Goal: Task Accomplishment & Management: Complete application form

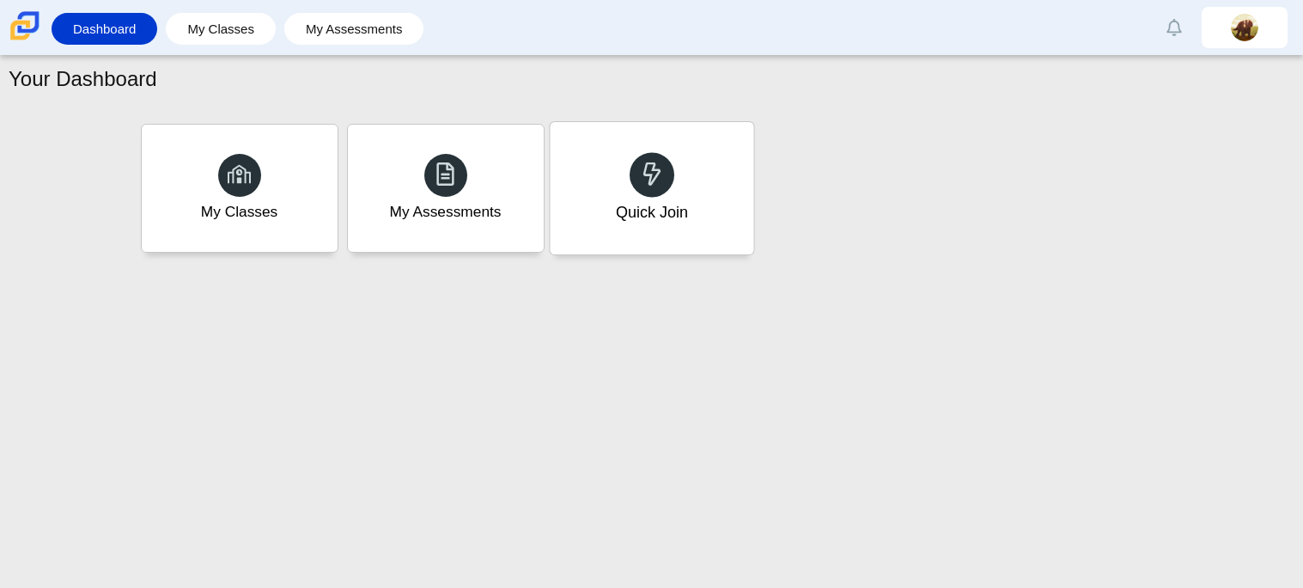
click at [612, 171] on div "Quick Join" at bounding box center [652, 188] width 204 height 132
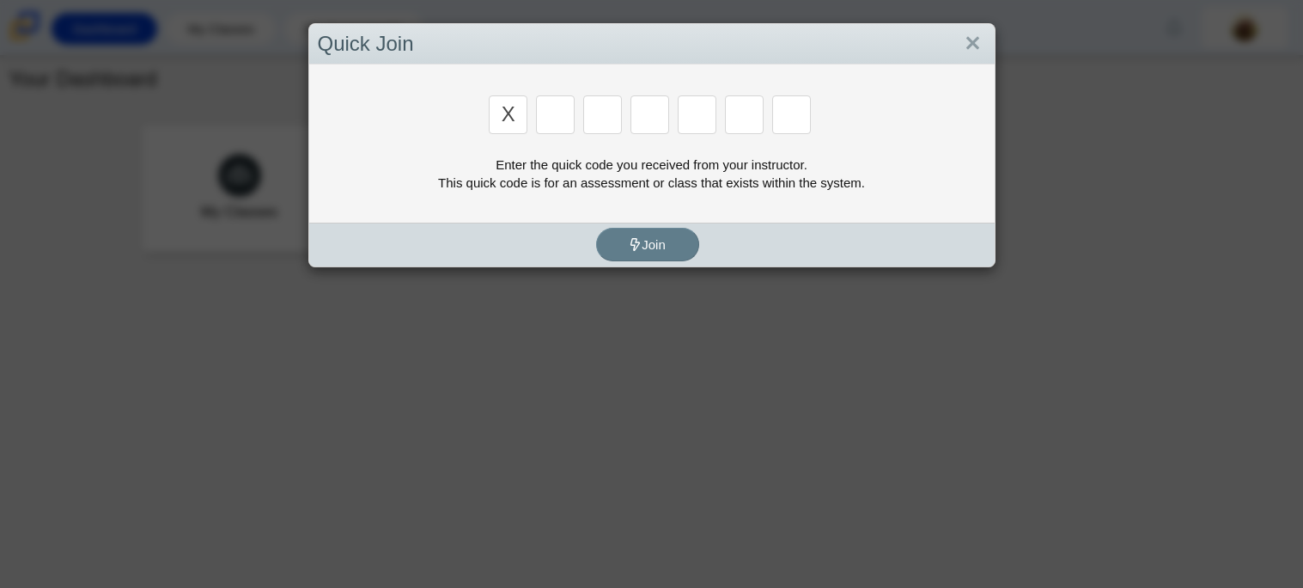
type input "X"
type input "d"
type input "5"
type input "4"
type input "v"
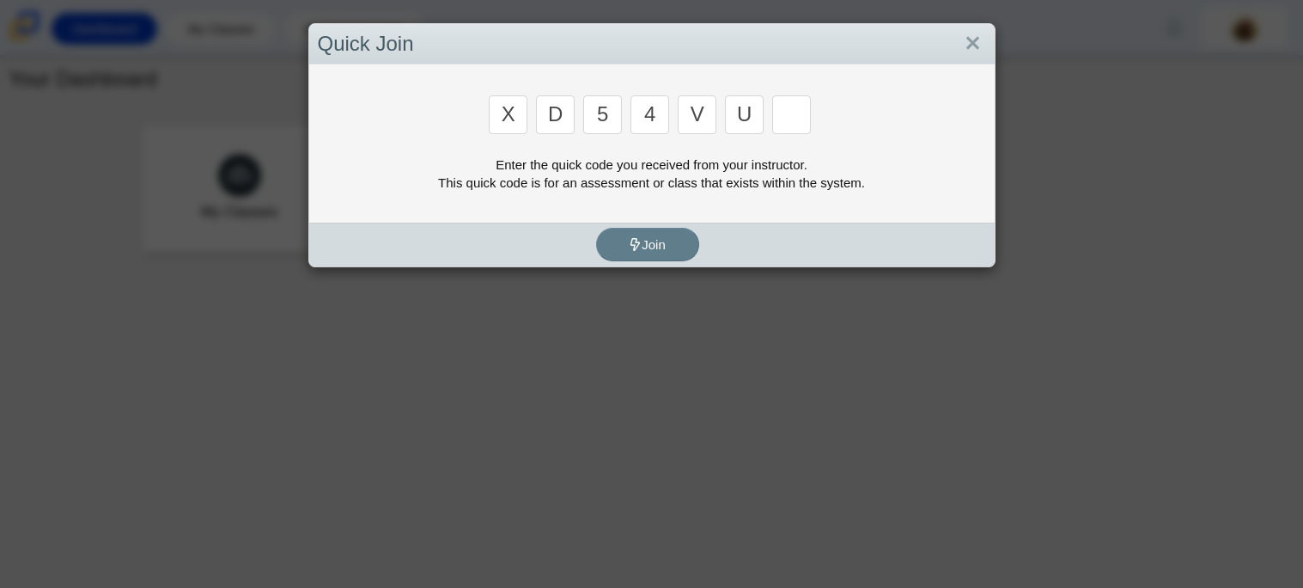
type input "u"
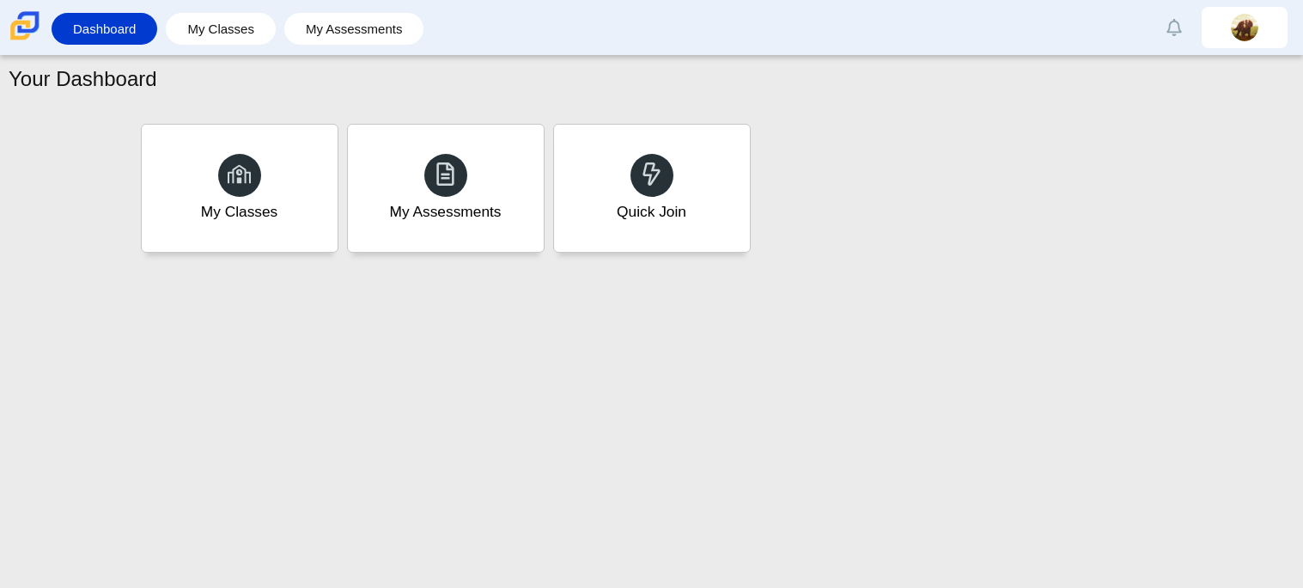
type input "t"
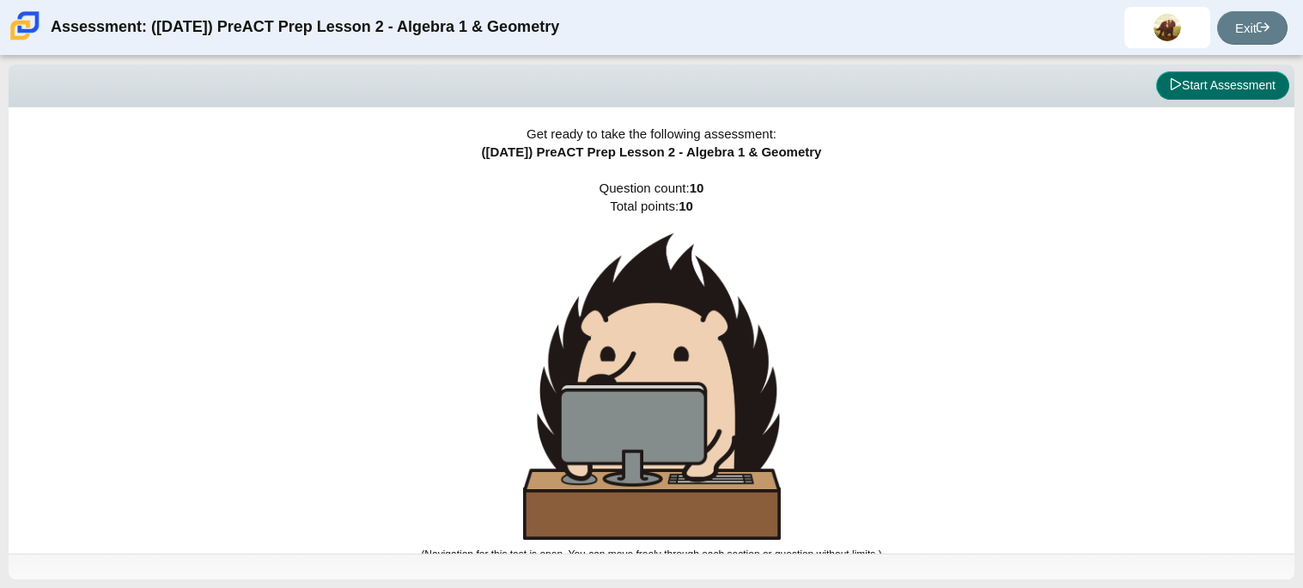
click at [1194, 82] on button "Start Assessment" at bounding box center [1222, 85] width 133 height 29
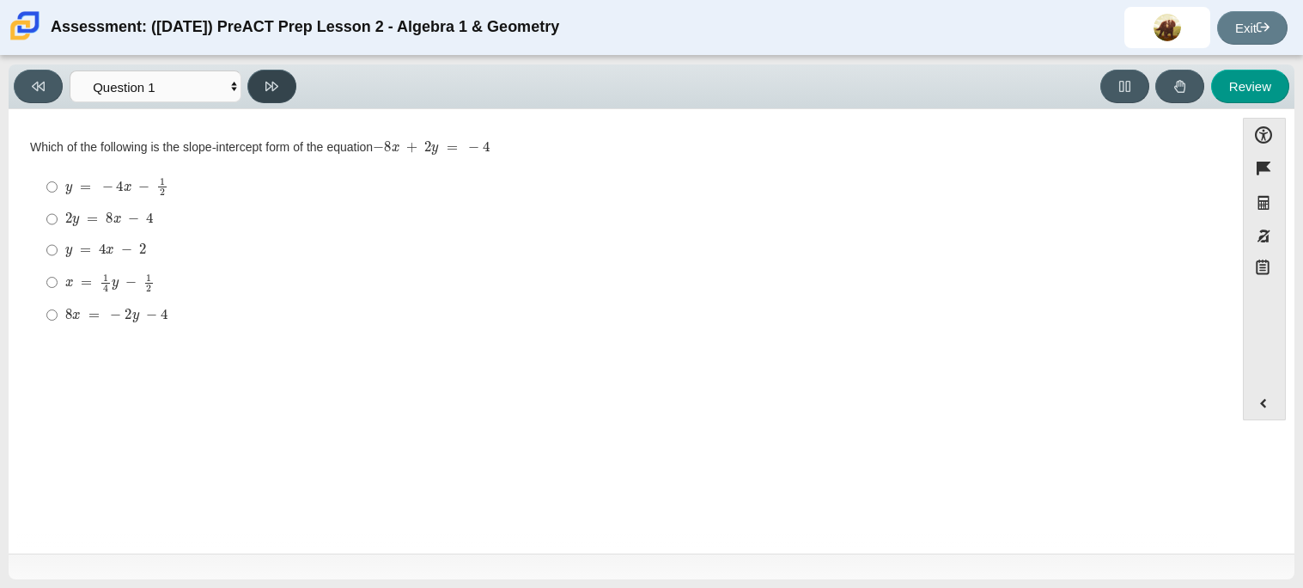
click at [255, 88] on button at bounding box center [271, 87] width 49 height 34
click at [255, 84] on button at bounding box center [271, 87] width 49 height 34
click at [45, 84] on button at bounding box center [38, 87] width 49 height 34
click at [45, 82] on button at bounding box center [38, 87] width 49 height 34
click at [288, 84] on button at bounding box center [271, 87] width 49 height 34
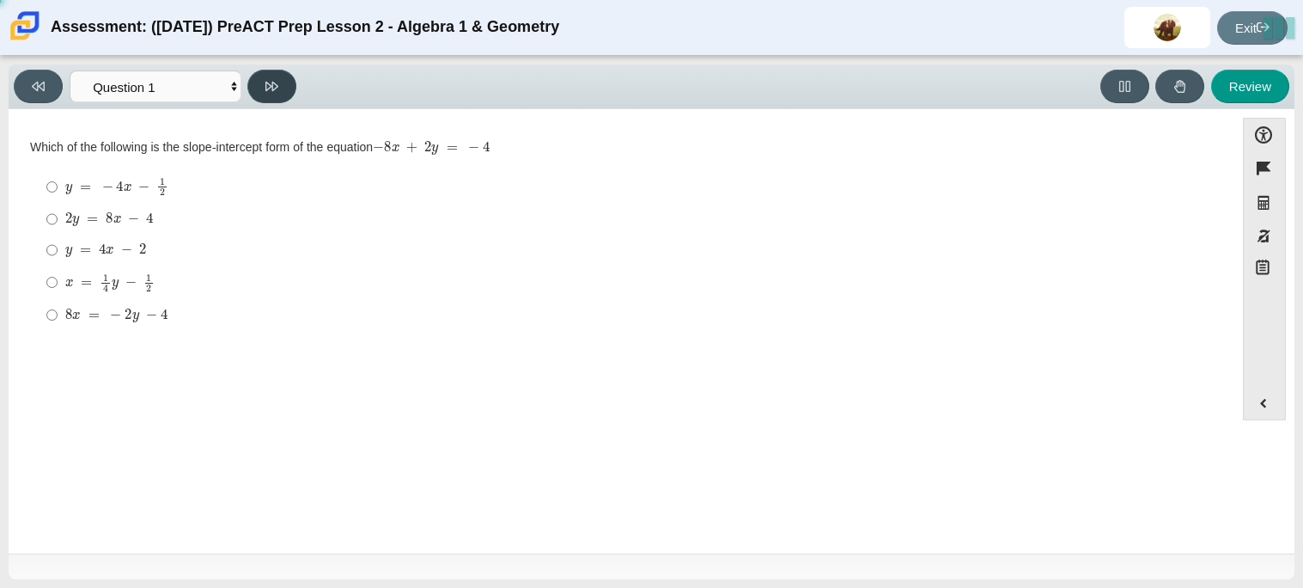
select select "ed62e223-81bd-4cbf-ab48-ab975844bd1f"
click at [79, 216] on div "2" at bounding box center [634, 218] width 1139 height 17
click at [58, 216] on input "2 2" at bounding box center [51, 219] width 11 height 31
radio input "true"
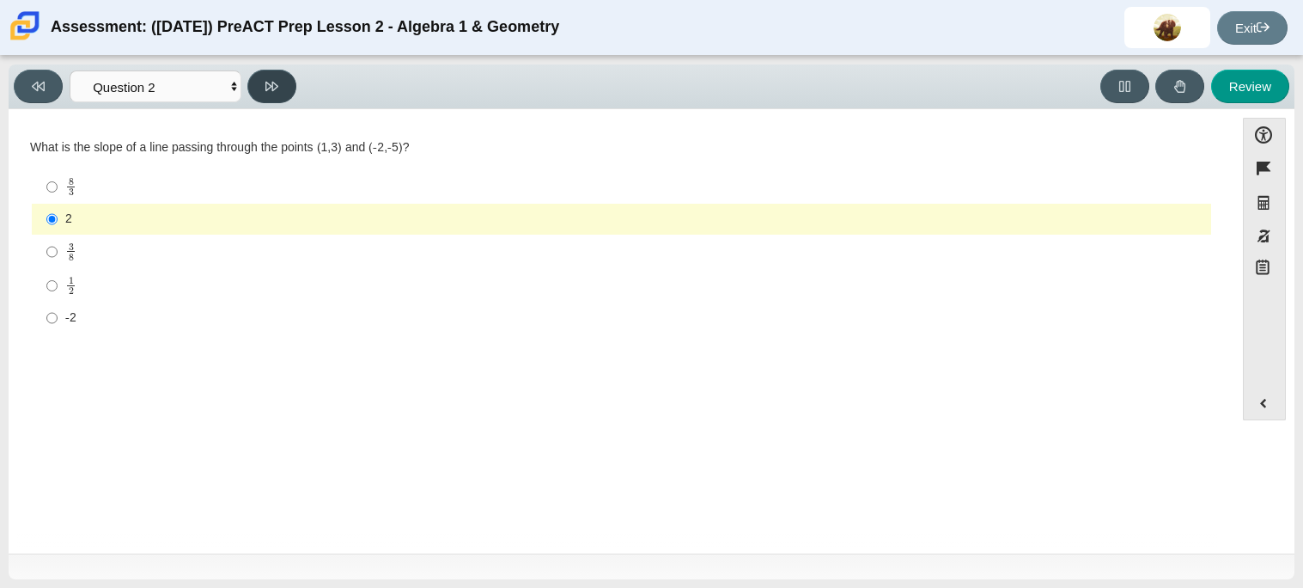
click at [275, 82] on icon at bounding box center [271, 86] width 13 height 9
select select "97f4f5fa-a52e-4fed-af51-565bfcdf47cb"
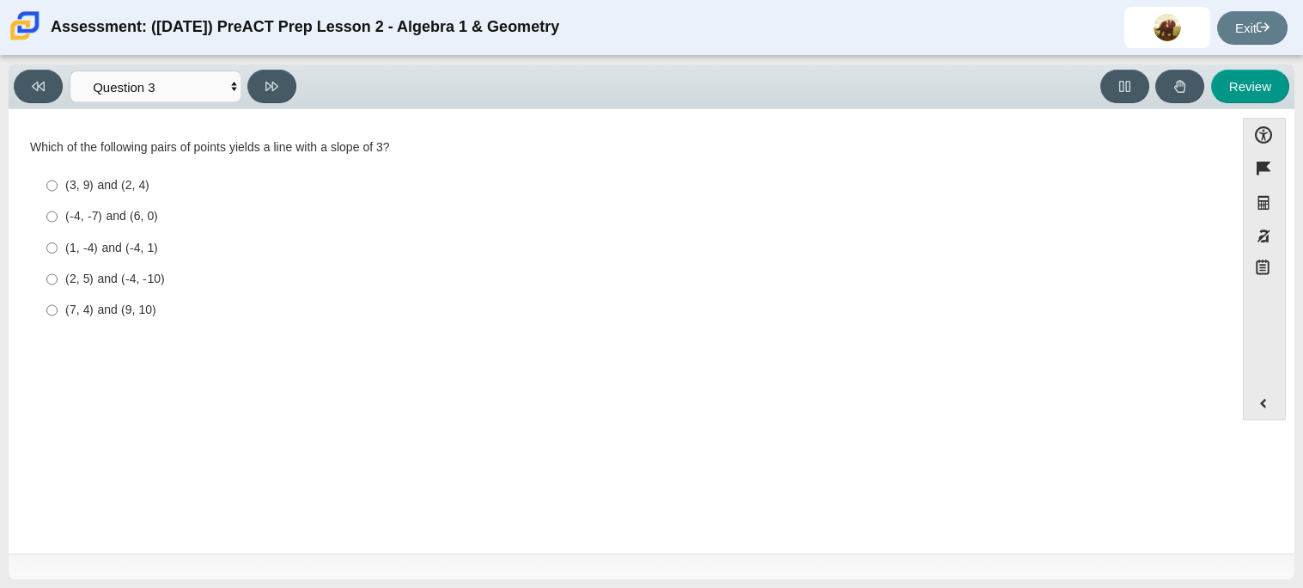
click at [115, 320] on label "(7, 4) and (9, 10) (7, 4) and (9, 10)" at bounding box center [622, 310] width 1177 height 31
click at [58, 320] on input "(7, 4) and (9, 10) (7, 4) and (9, 10)" at bounding box center [51, 310] width 11 height 31
radio input "true"
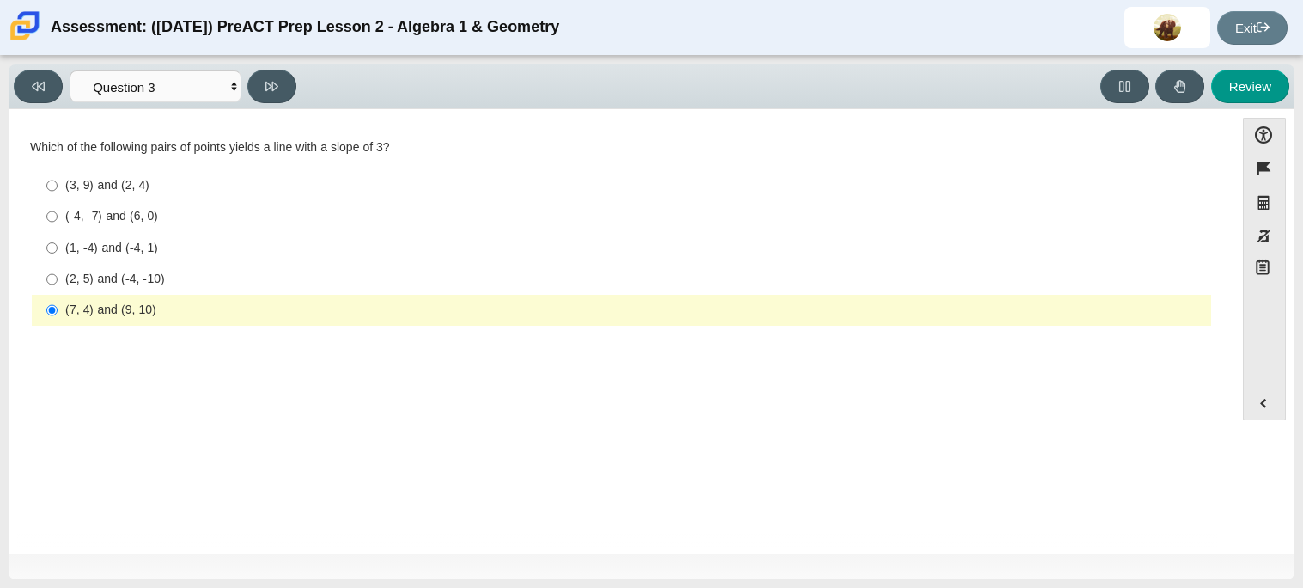
click at [131, 249] on div "(1, -4) and (-4, 1)" at bounding box center [634, 248] width 1139 height 17
click at [58, 249] on input "(1, -4) and (-4, 1) (1, -4) and (-4, 1)" at bounding box center [51, 247] width 11 height 31
radio input "true"
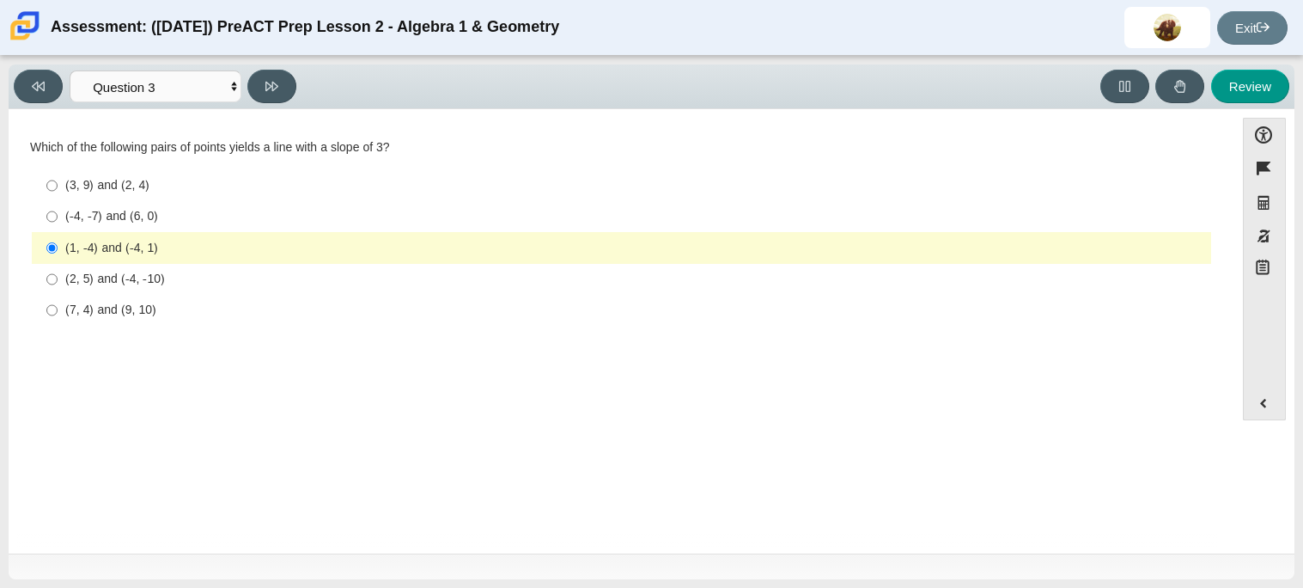
click at [154, 284] on div "(2, 5) and (-4, -10)" at bounding box center [634, 279] width 1139 height 17
click at [58, 284] on input "(2, 5) and (-4, -10) (2, 5) and (-4, -10)" at bounding box center [51, 279] width 11 height 31
radio input "true"
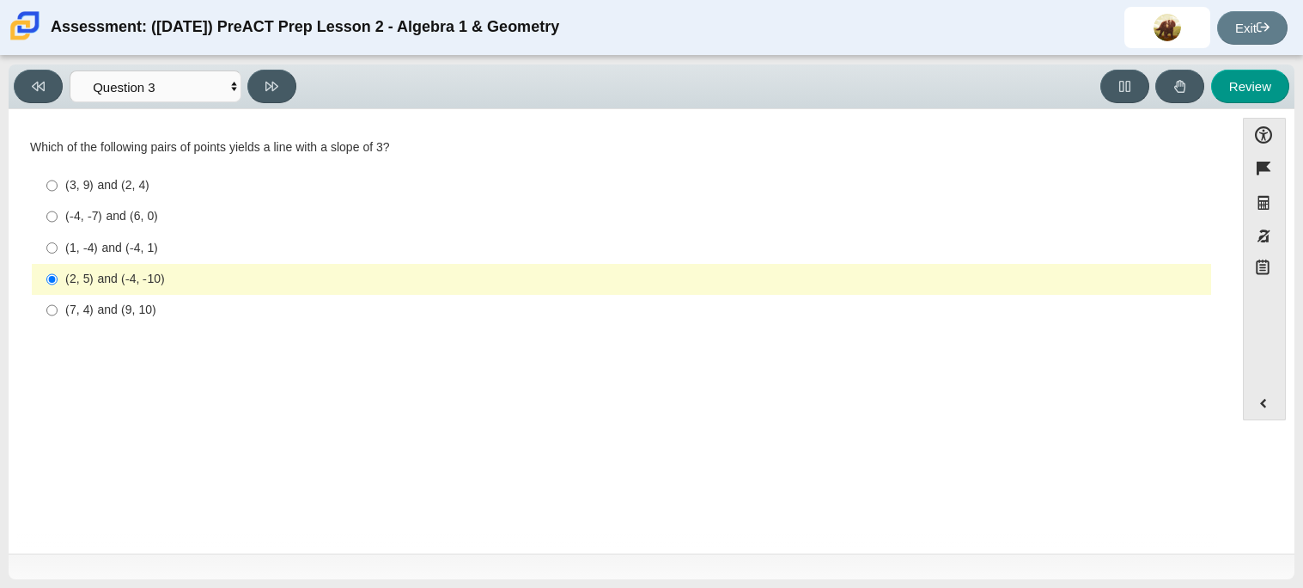
click at [156, 305] on div "(7, 4) and (9, 10)" at bounding box center [634, 310] width 1139 height 17
click at [58, 305] on input "(7, 4) and (9, 10) (7, 4) and (9, 10)" at bounding box center [51, 310] width 11 height 31
radio input "true"
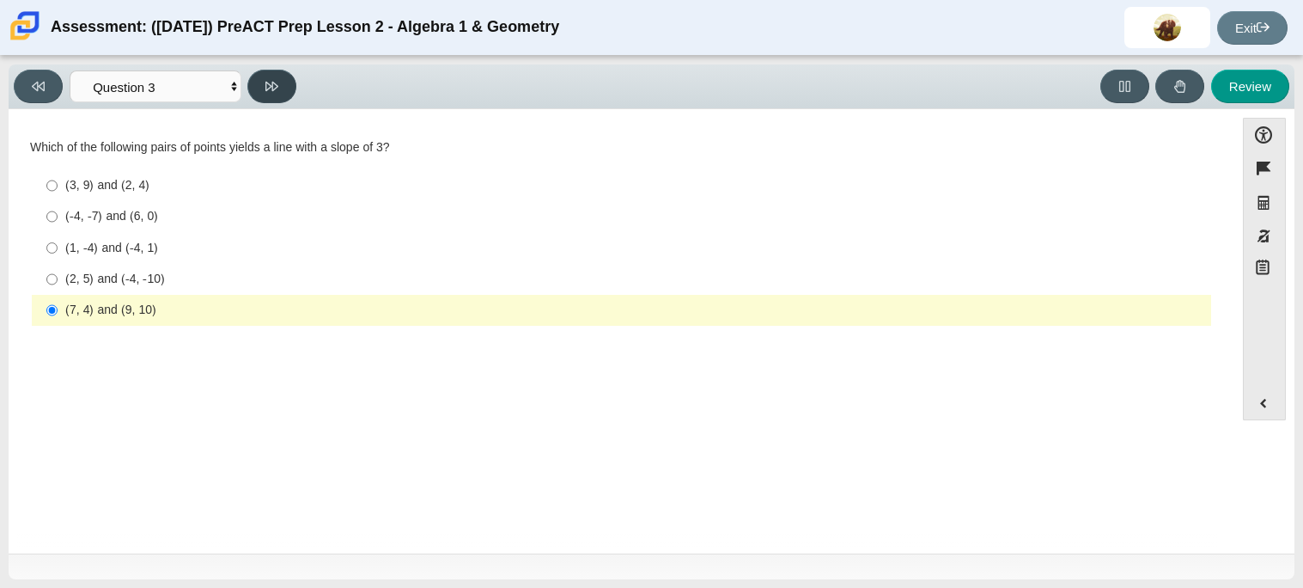
click at [264, 88] on button at bounding box center [271, 87] width 49 height 34
select select "89427bb7-e313-4f00-988f-8b8255897029"
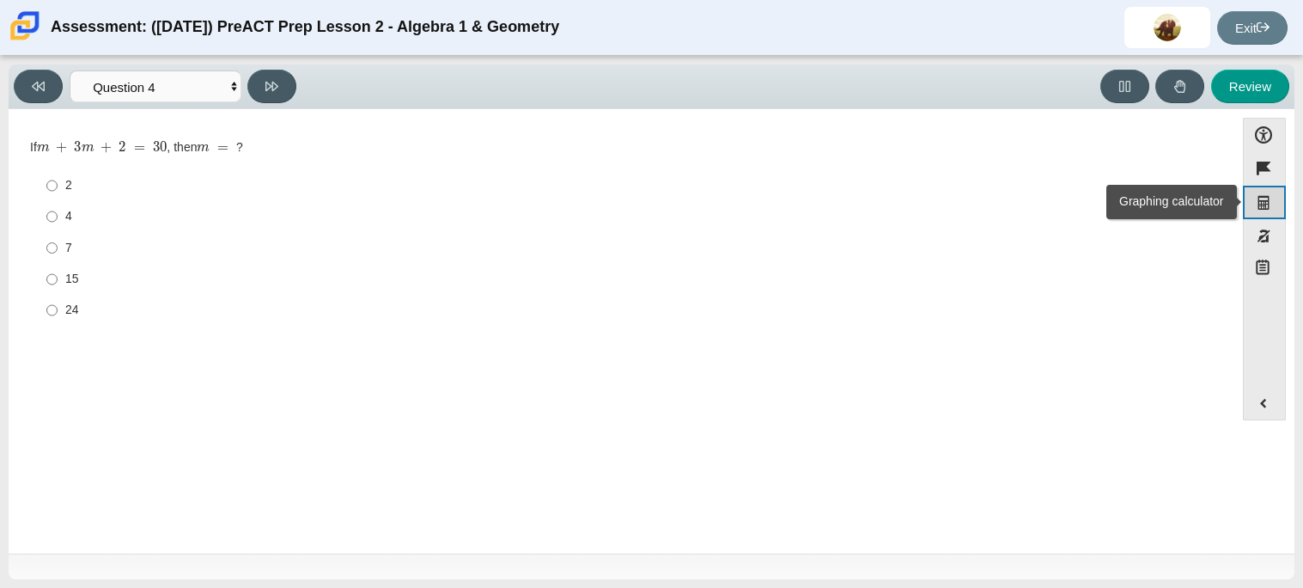
click at [1256, 210] on button "Graphing calculator" at bounding box center [1264, 203] width 43 height 34
click at [65, 247] on div "7" at bounding box center [634, 248] width 1139 height 17
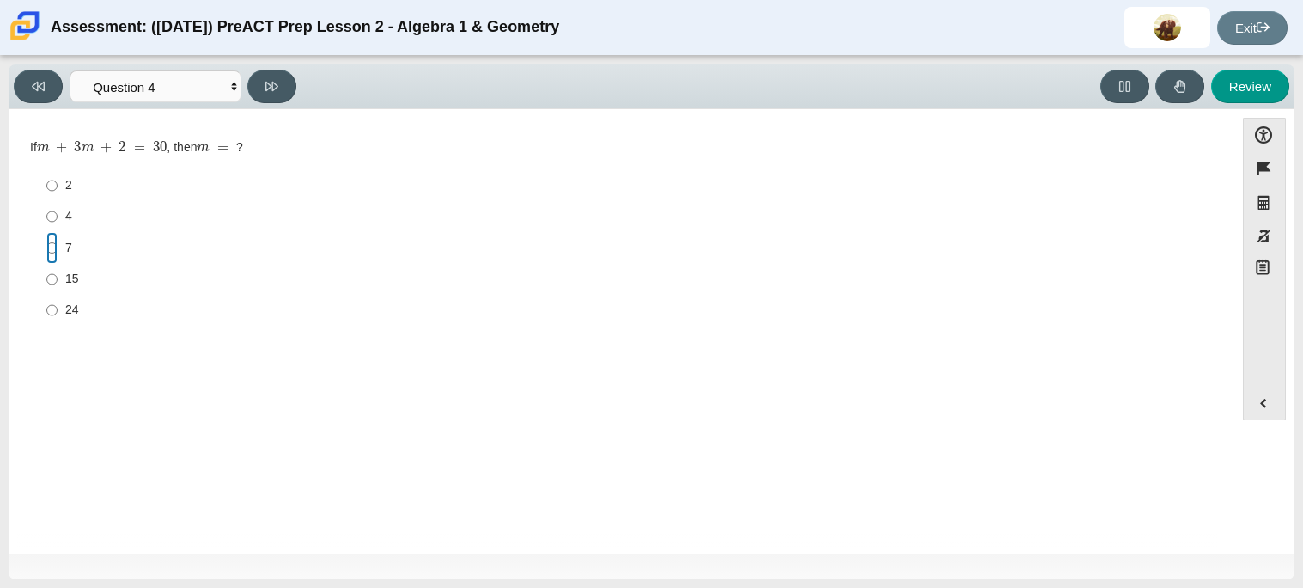
click at [58, 247] on input "7 7" at bounding box center [51, 247] width 11 height 31
radio input "true"
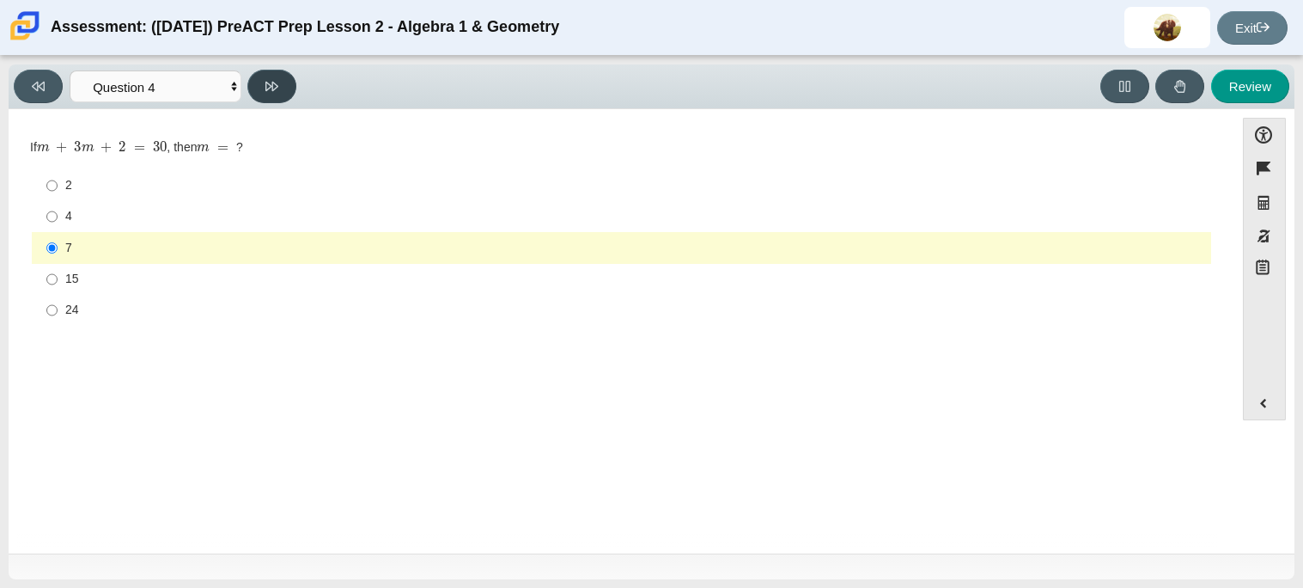
click at [280, 76] on button at bounding box center [271, 87] width 49 height 34
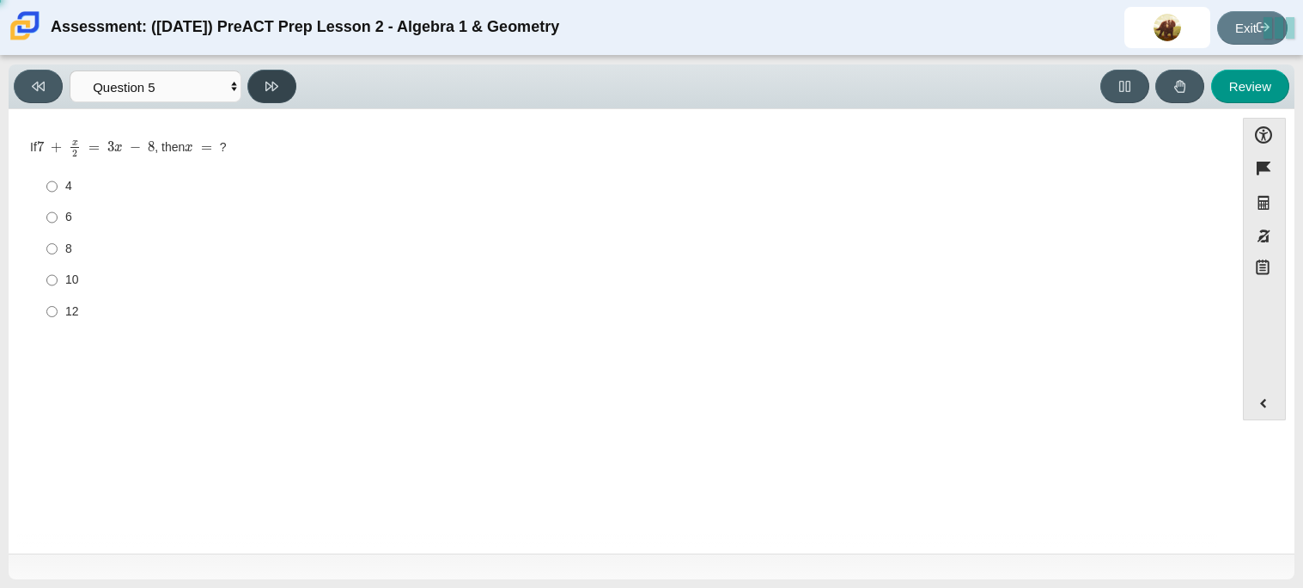
click at [279, 76] on button at bounding box center [271, 87] width 49 height 34
click at [290, 90] on button at bounding box center [271, 87] width 49 height 34
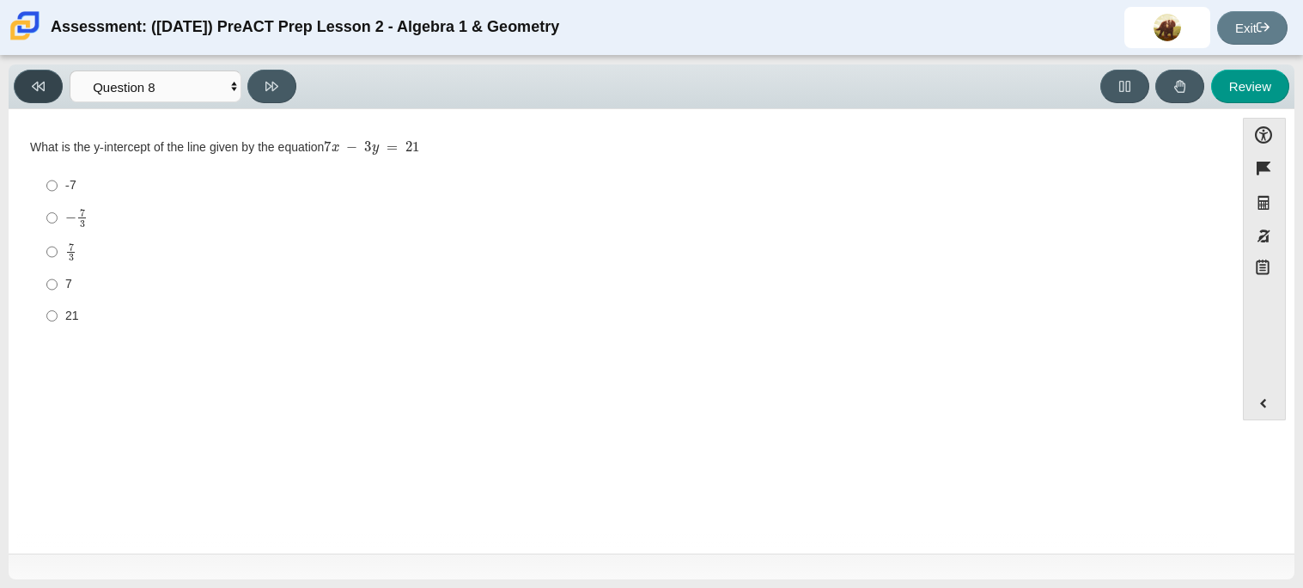
click at [45, 94] on button at bounding box center [38, 87] width 49 height 34
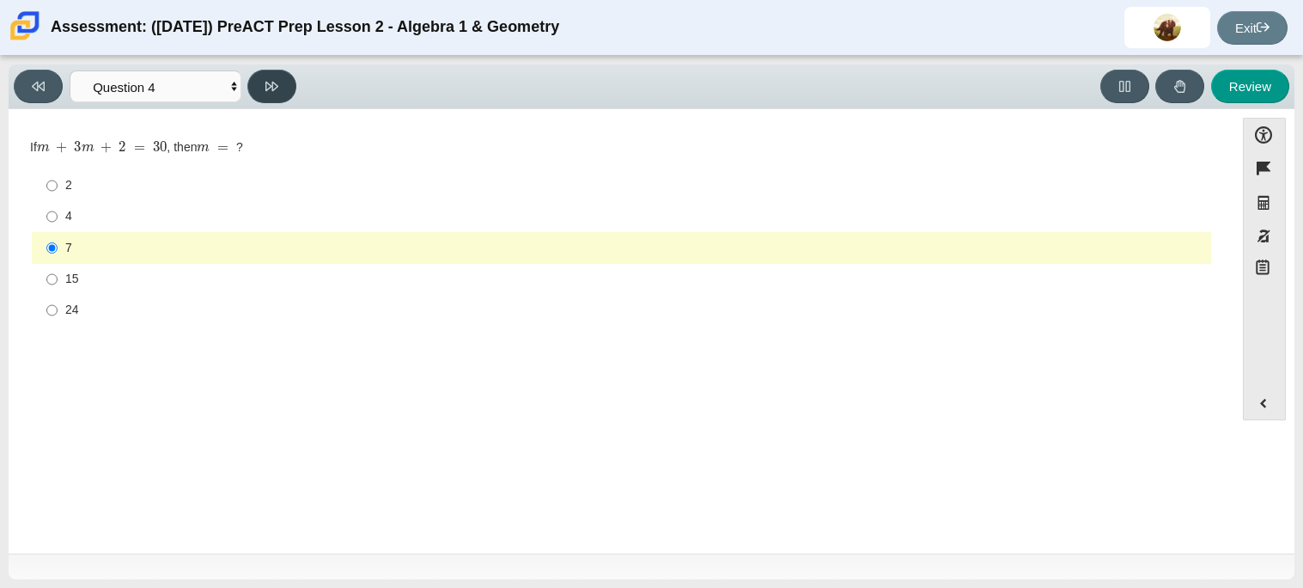
click at [267, 89] on icon at bounding box center [271, 86] width 13 height 13
select select "489dcffd-4e6a-49cf-a9d6-ad1d4a911a4e"
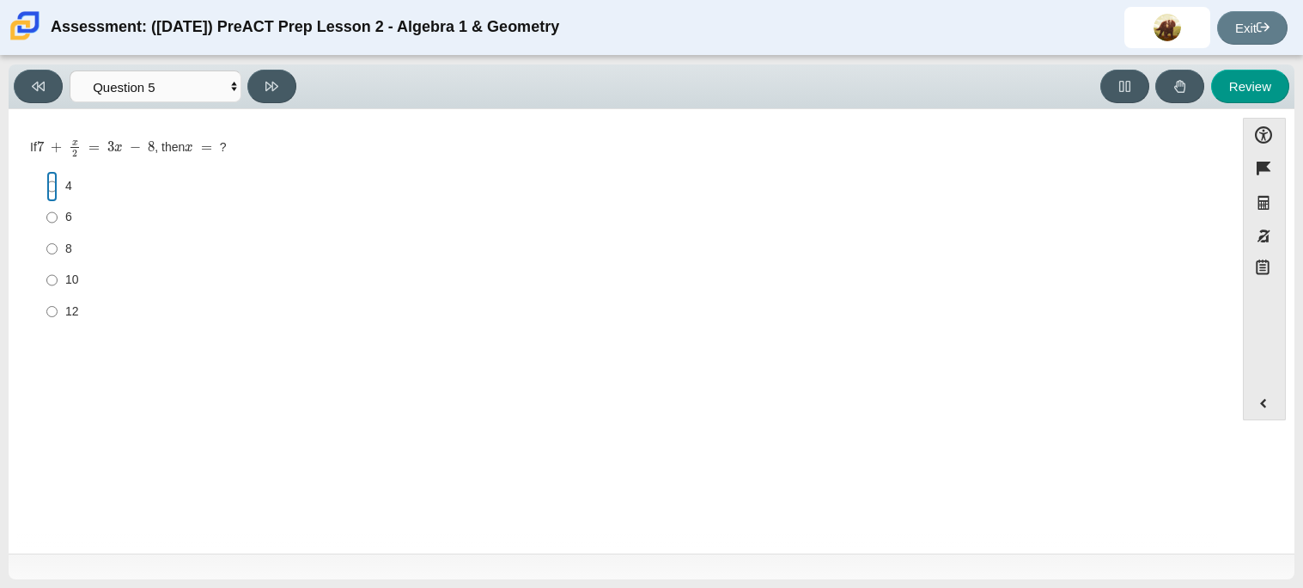
click at [52, 190] on input "4 4" at bounding box center [51, 186] width 11 height 31
radio input "true"
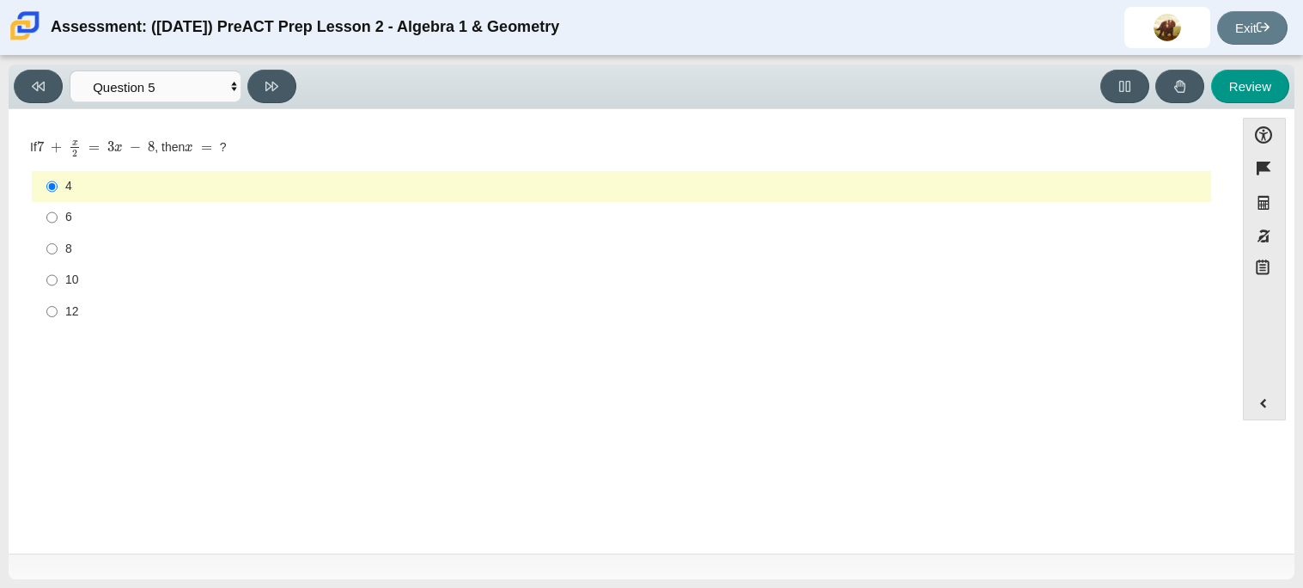
click at [70, 253] on div "8" at bounding box center [634, 249] width 1139 height 17
click at [58, 253] on input "8 8" at bounding box center [51, 248] width 11 height 31
radio input "true"
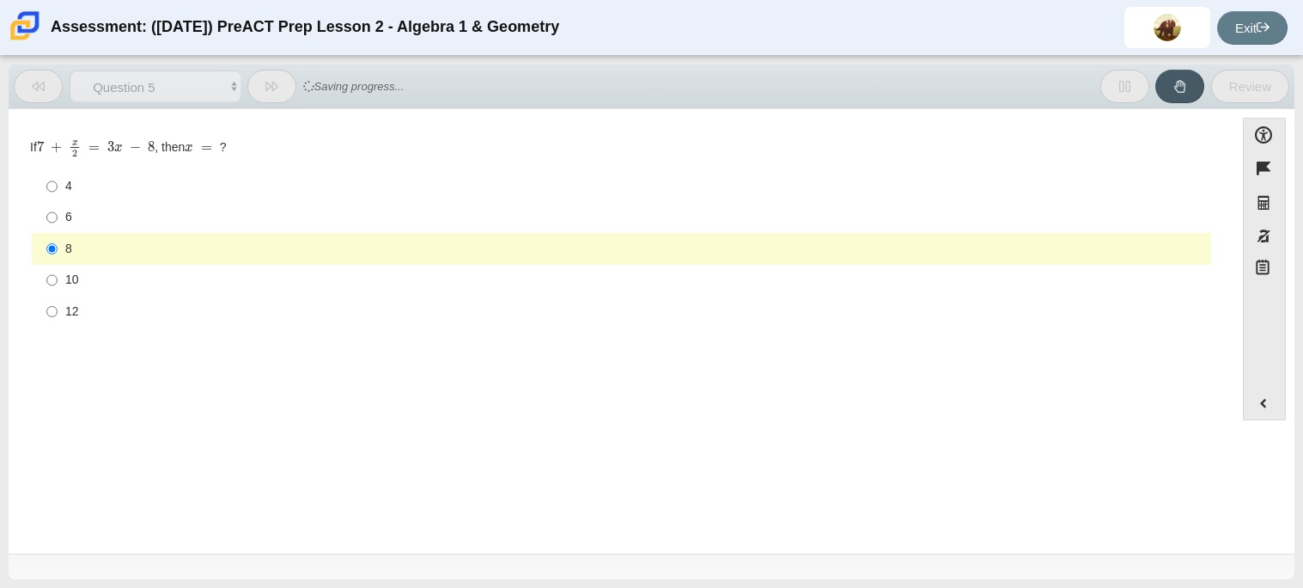
click at [65, 226] on div "6" at bounding box center [634, 217] width 1139 height 17
click at [58, 226] on input "6 6" at bounding box center [51, 217] width 11 height 31
radio input "true"
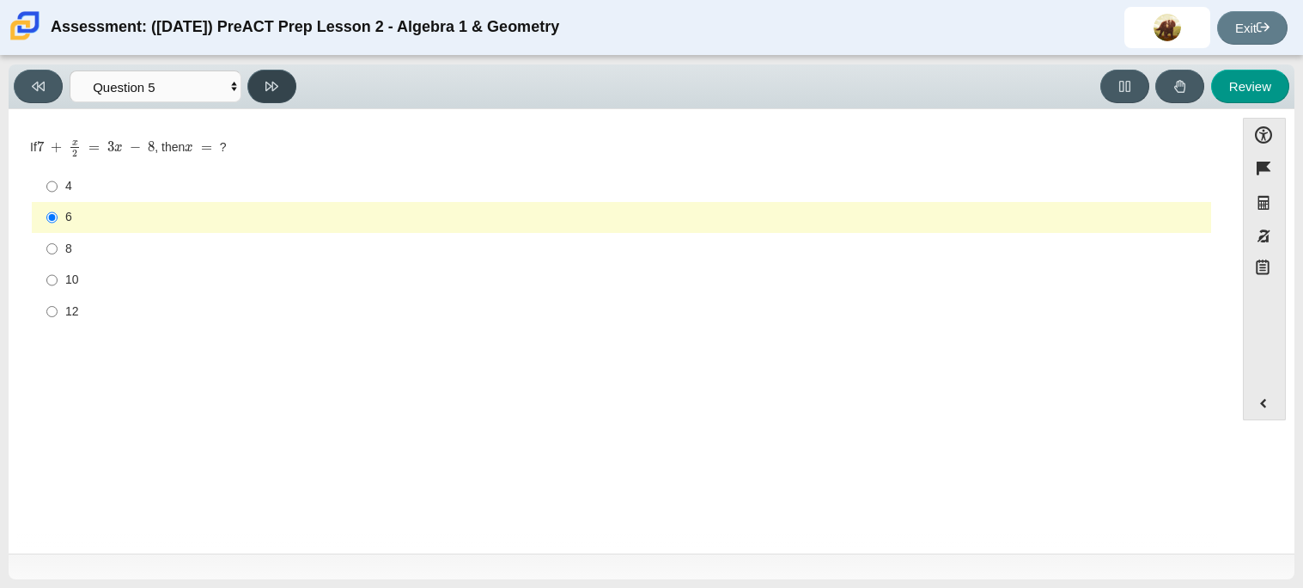
click at [278, 88] on button at bounding box center [271, 87] width 49 height 34
select select "210571de-36a6-4d8e-a361-ceff8ef801dc"
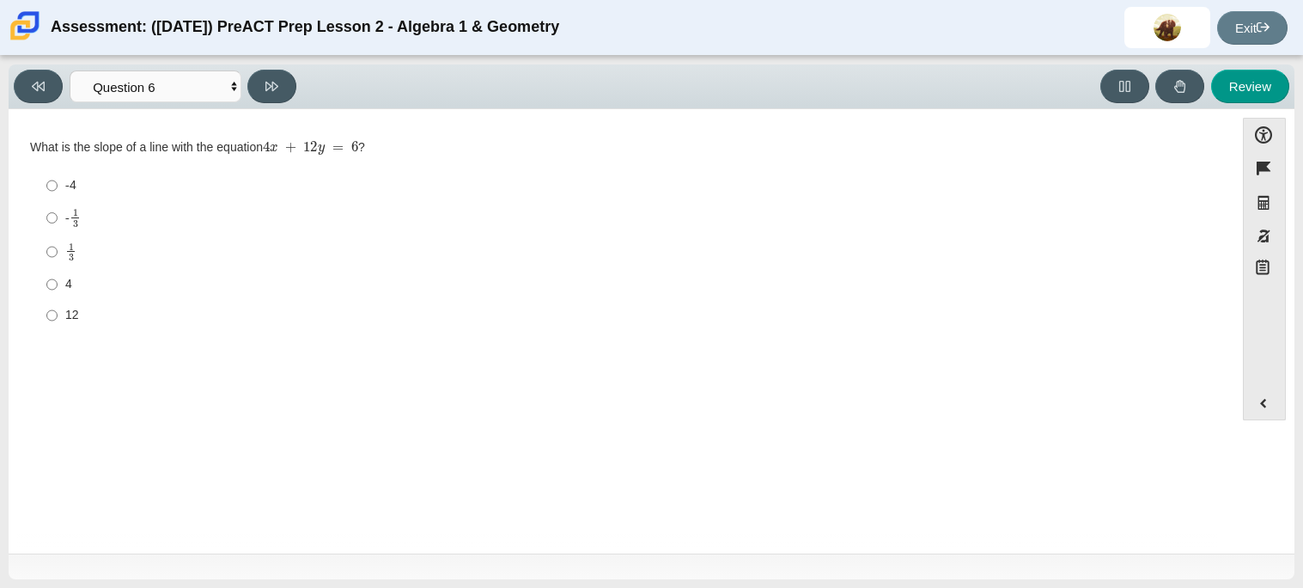
click at [60, 221] on label "- 1 3 -1 third" at bounding box center [622, 218] width 1177 height 34
click at [58, 221] on input "- 1 3 -1 third" at bounding box center [51, 218] width 11 height 34
radio input "true"
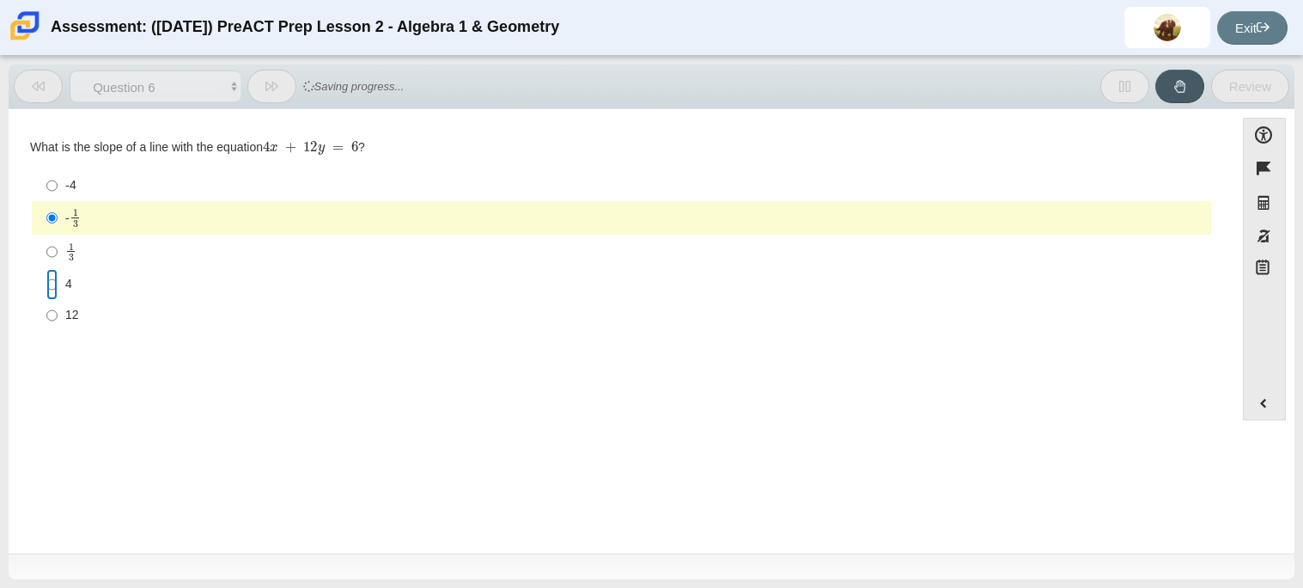
click at [46, 289] on input "4 4" at bounding box center [51, 284] width 11 height 31
radio input "true"
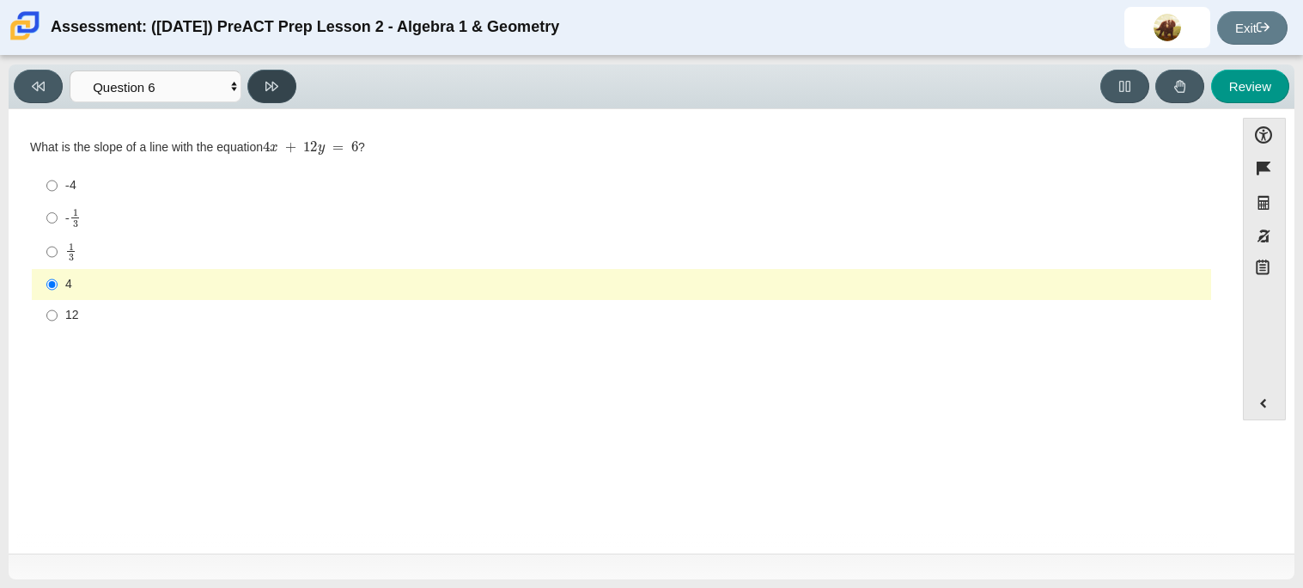
click at [260, 84] on button at bounding box center [271, 87] width 49 height 34
select select "ec95ace6-bebc-42b8-9428-40567494d4da"
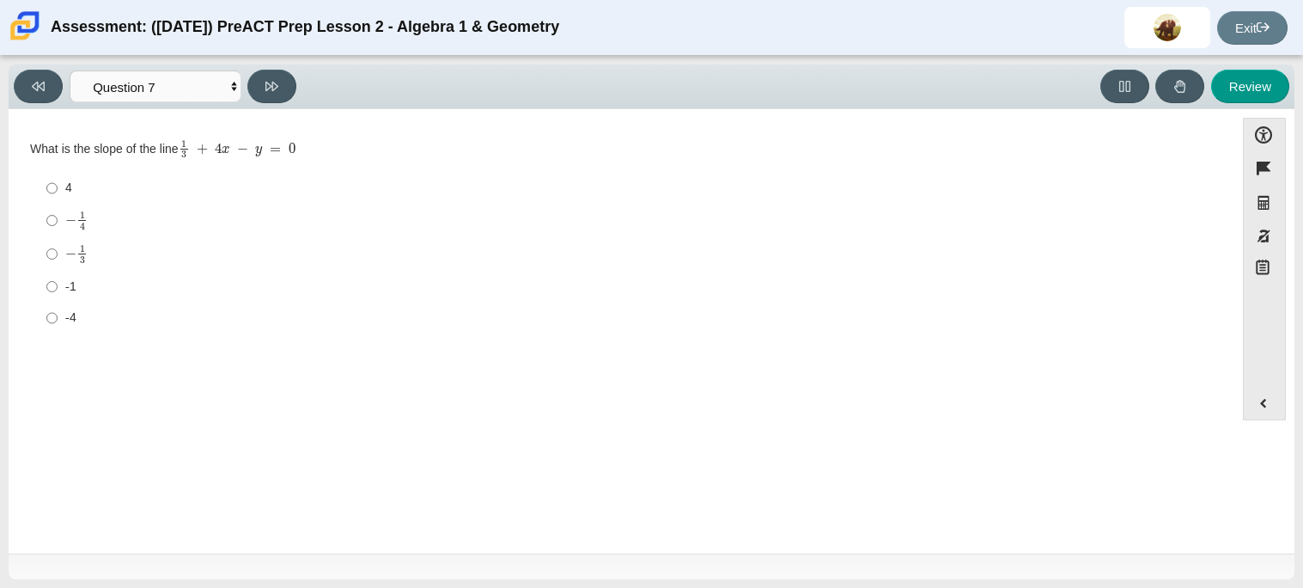
click at [57, 220] on label "− 1 4 negative 1 fourth" at bounding box center [622, 221] width 1177 height 34
click at [57, 220] on input "− 1 4 negative 1 fourth" at bounding box center [51, 221] width 11 height 34
radio input "true"
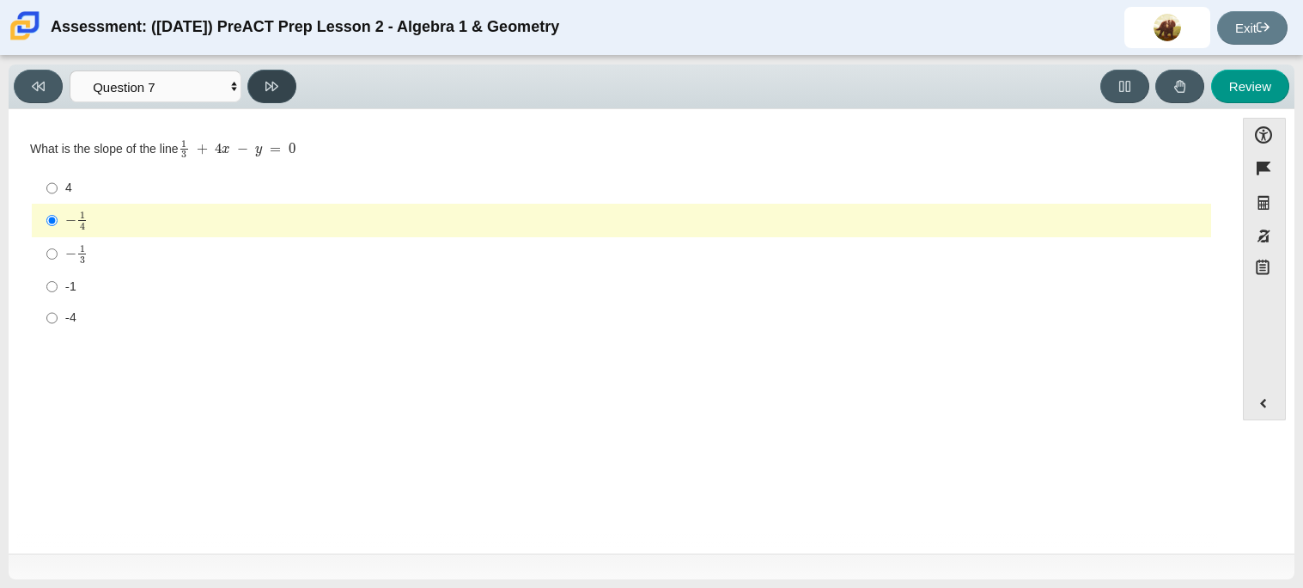
click at [283, 86] on button at bounding box center [271, 87] width 49 height 34
select select "ce81fe10-bf29-4b5e-8bd7-4f47f2fed4d8"
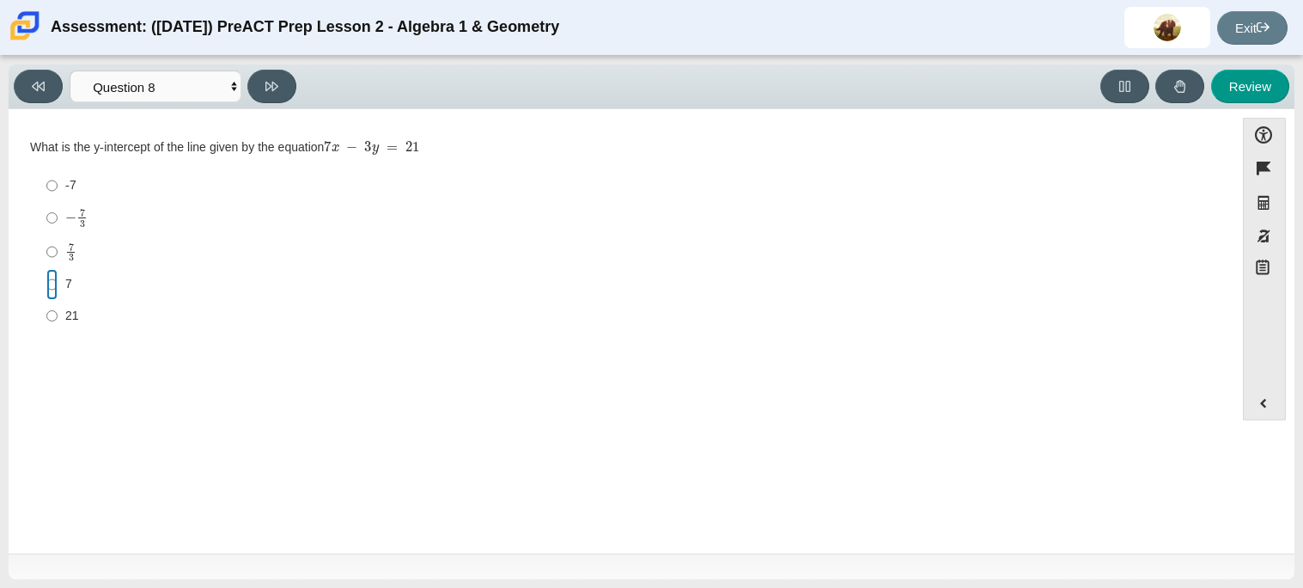
click at [56, 287] on input "7 7" at bounding box center [51, 284] width 11 height 31
radio input "true"
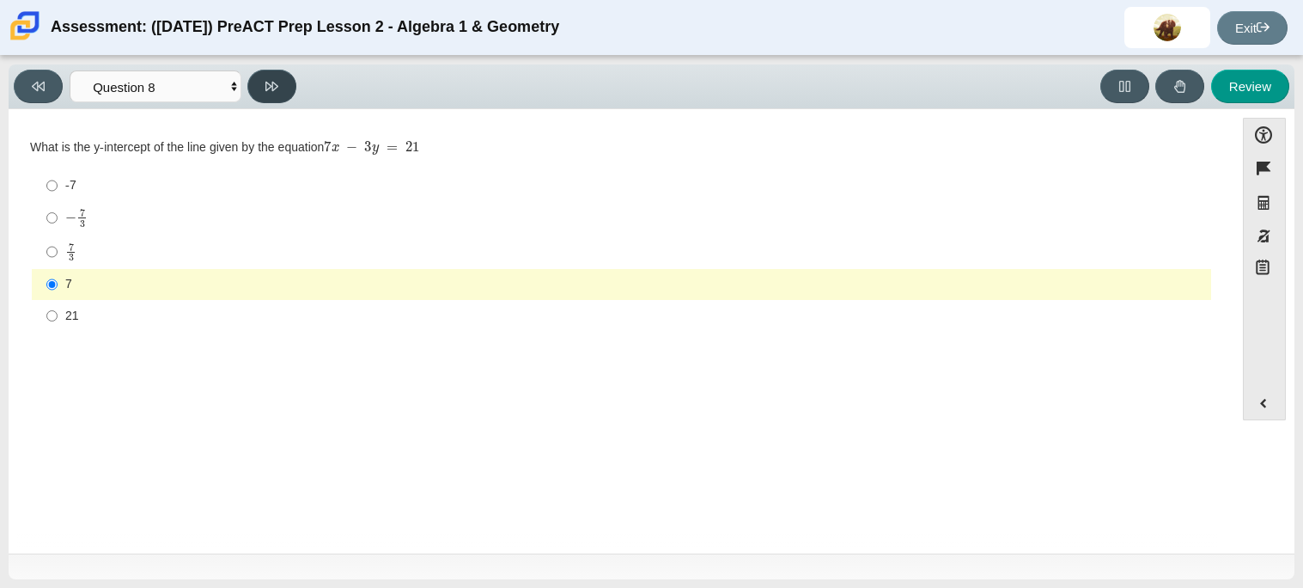
click at [278, 90] on icon at bounding box center [271, 86] width 13 height 13
select select "14773eaf-2ca1-47ae-afe7-a624a56f34b3"
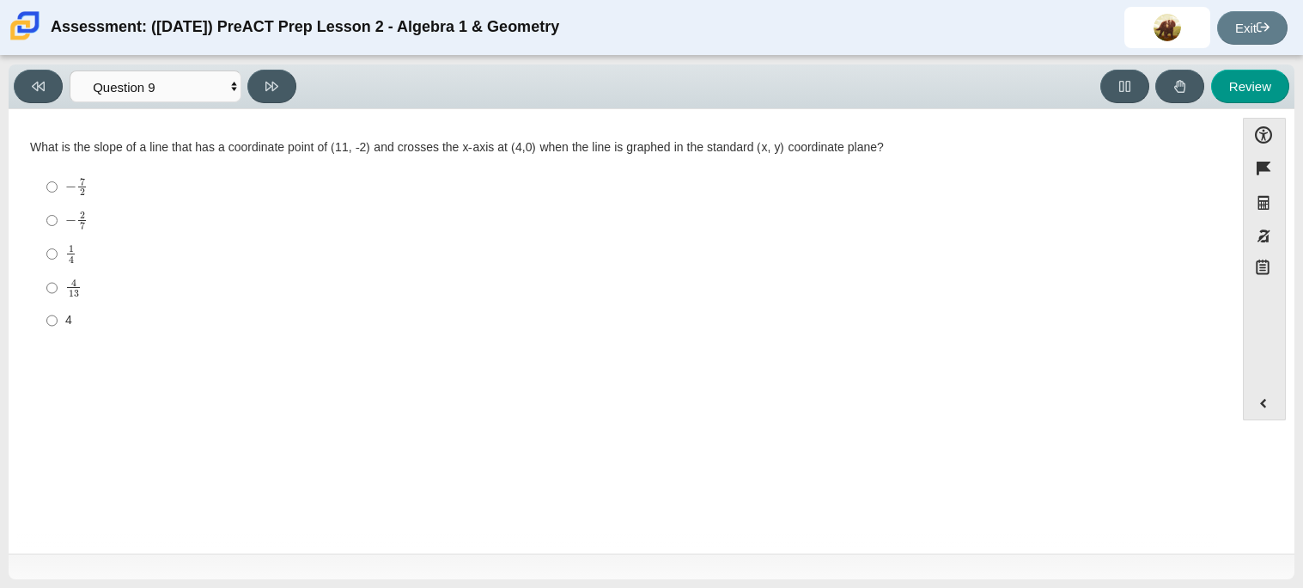
click at [69, 213] on mjx-math "Assessment items" at bounding box center [76, 220] width 22 height 20
click at [58, 213] on input "− 2 7 negative 2 sevenths" at bounding box center [51, 221] width 11 height 34
radio input "true"
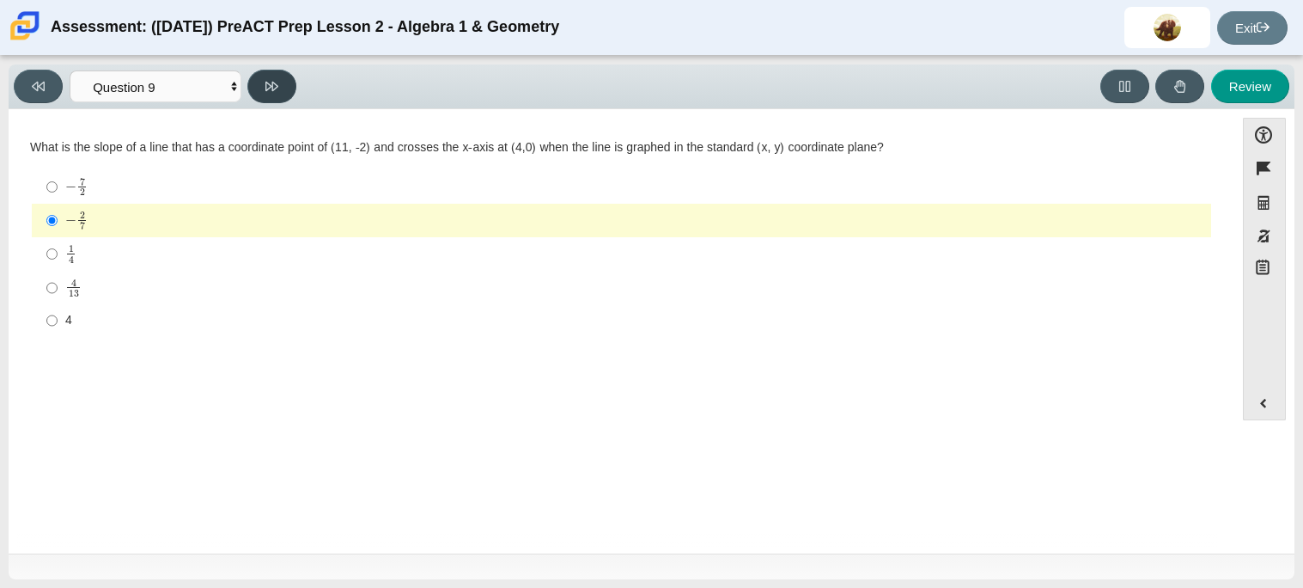
click at [272, 91] on icon at bounding box center [271, 86] width 13 height 13
select select "96b71634-eacb-4f7e-8aef-411727d9bcba"
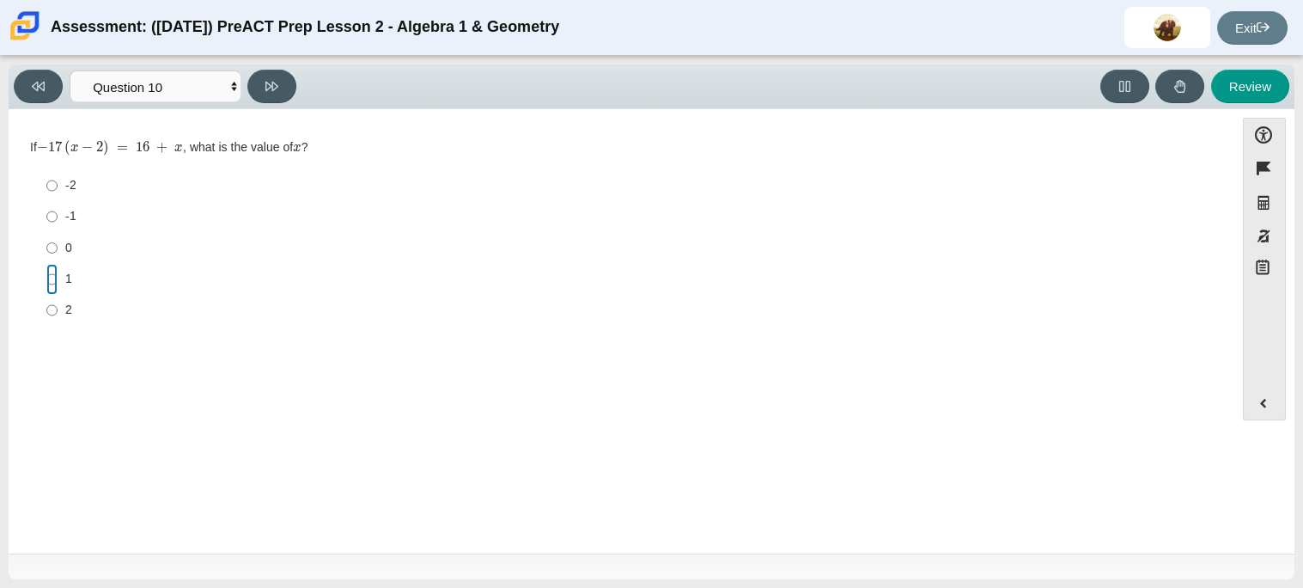
click at [52, 278] on input "1 1" at bounding box center [51, 279] width 11 height 31
radio input "true"
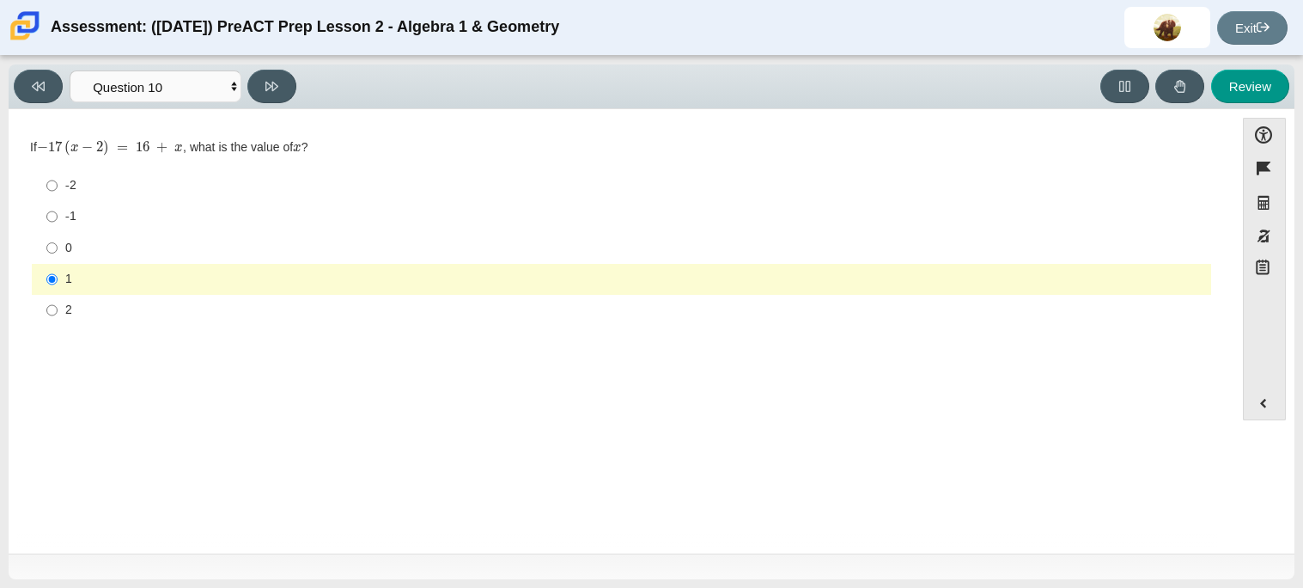
click at [213, 198] on label "-2 -2" at bounding box center [622, 185] width 1177 height 31
click at [58, 198] on input "-2 -2" at bounding box center [51, 185] width 11 height 31
radio input "true"
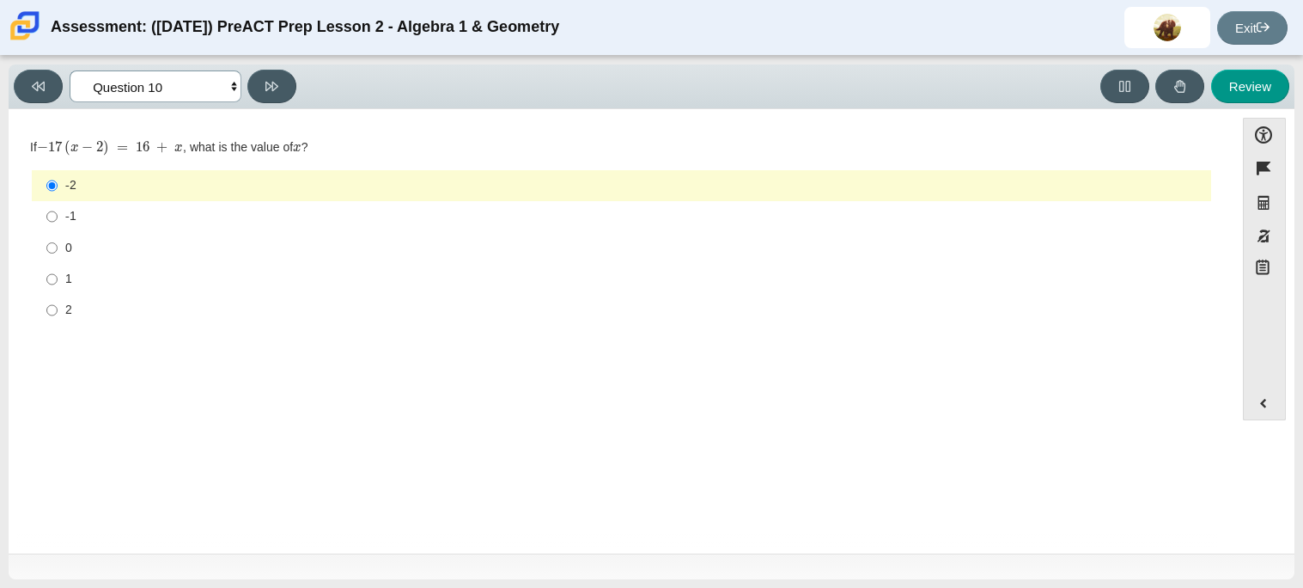
click at [211, 93] on select "Questions Question 1 Question 2 Question 3 Question 4 Question 5 Question 6 Que…" at bounding box center [156, 86] width 172 height 32
click at [70, 70] on select "Questions Question 1 Question 2 Question 3 Question 4 Question 5 Question 6 Que…" at bounding box center [156, 86] width 172 height 32
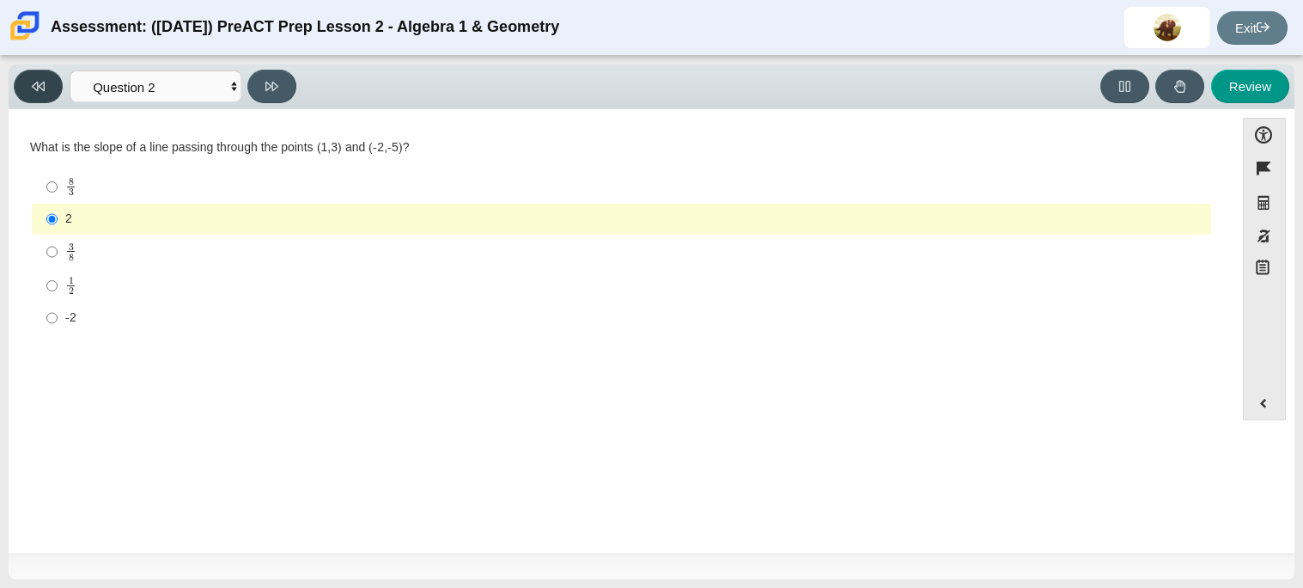
click at [55, 83] on button at bounding box center [38, 87] width 49 height 34
select select "bbf5d072-3e0b-44c4-9a12-6e7c9033f65b"
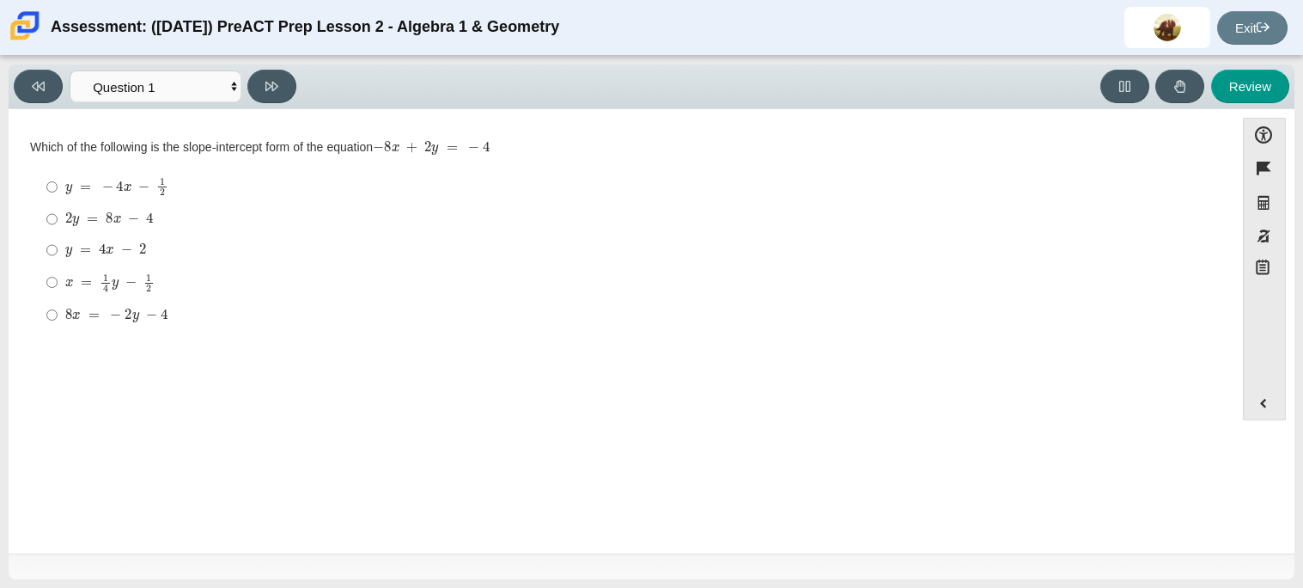
click at [103, 286] on mjx-c "Assessment items" at bounding box center [105, 287] width 5 height 7
click at [58, 286] on input "x = 1 4 y − 1 2 x = 1 4 y − 1 2" at bounding box center [51, 282] width 11 height 34
radio input "true"
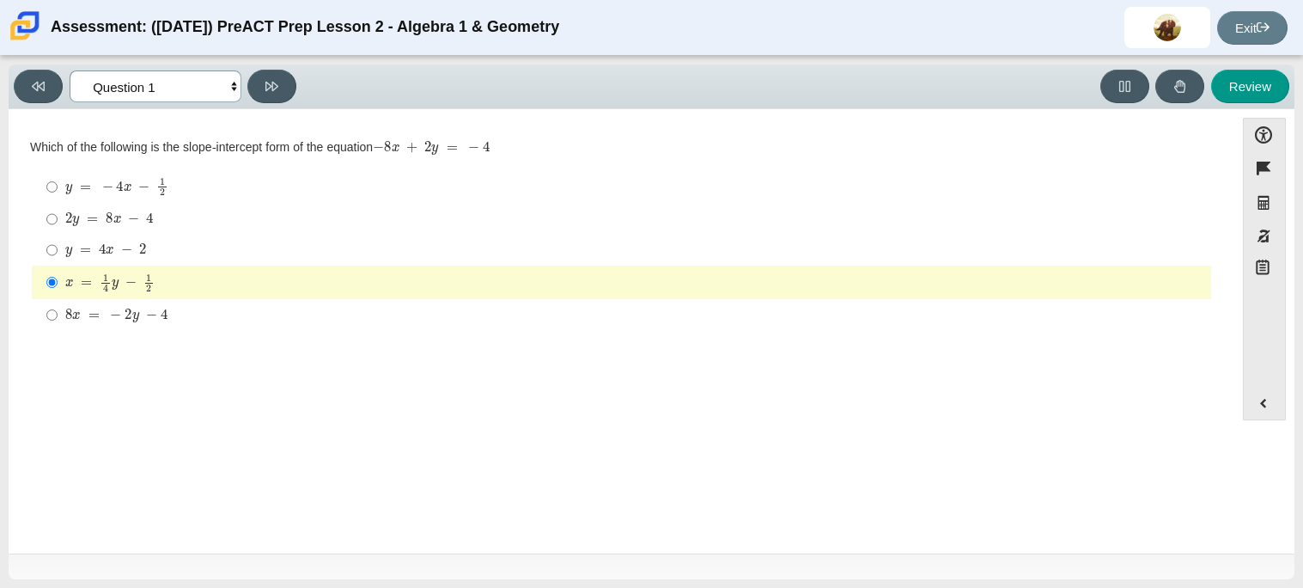
click at [134, 88] on select "Questions Question 1 Question 2 Question 3 Question 4 Question 5 Question 6 Que…" at bounding box center [156, 86] width 172 height 32
click at [70, 70] on select "Questions Question 1 Question 2 Question 3 Question 4 Question 5 Question 6 Que…" at bounding box center [156, 86] width 172 height 32
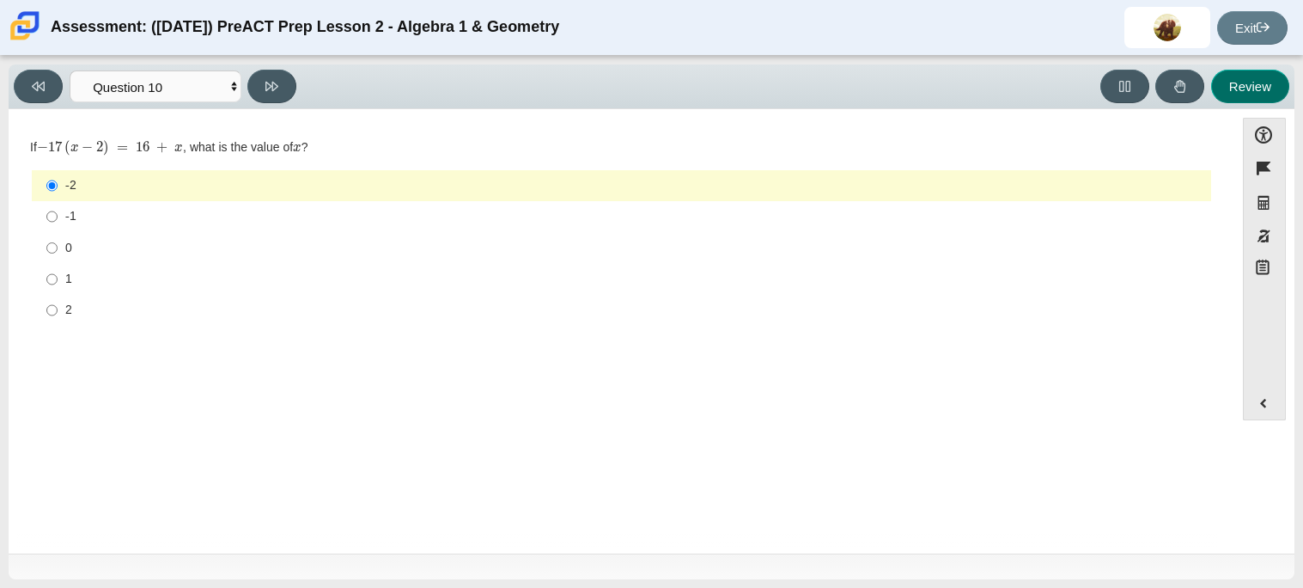
click at [1253, 95] on button "Review" at bounding box center [1250, 87] width 78 height 34
select select "review"
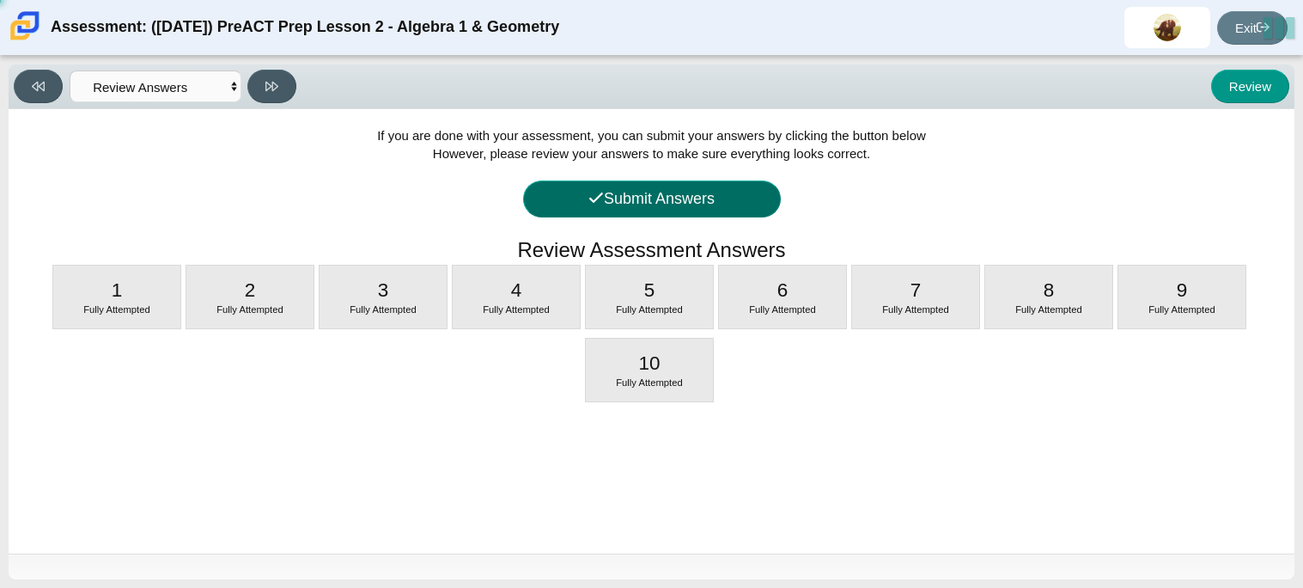
click at [717, 187] on button "Submit Answers" at bounding box center [652, 198] width 258 height 37
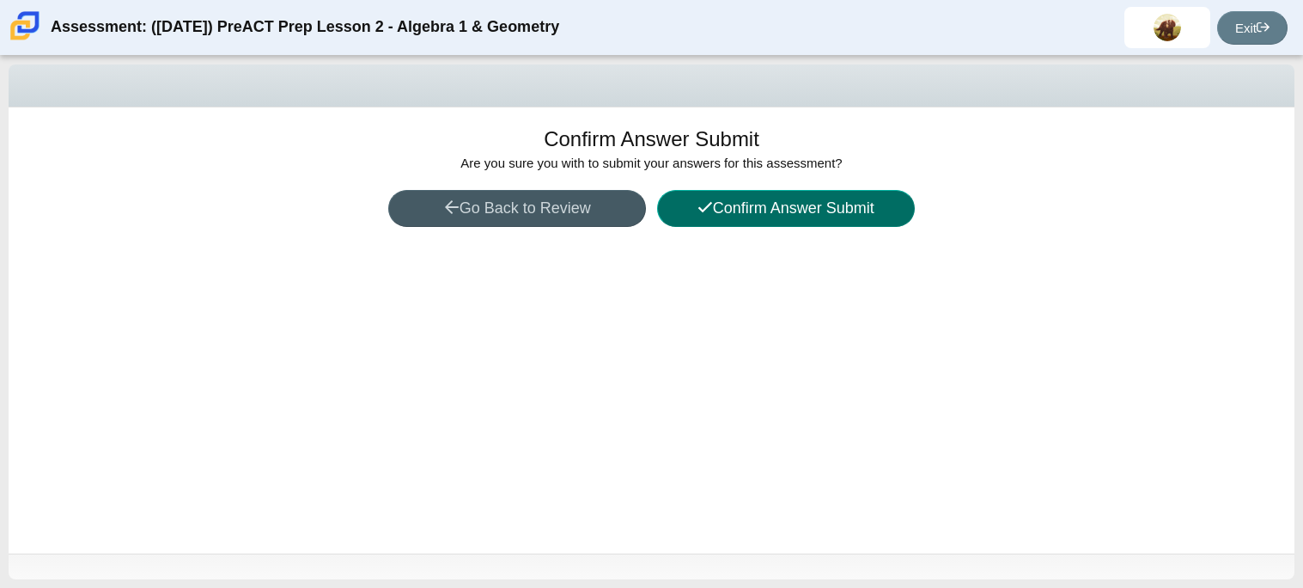
click at [735, 207] on button "Confirm Answer Submit" at bounding box center [786, 208] width 258 height 37
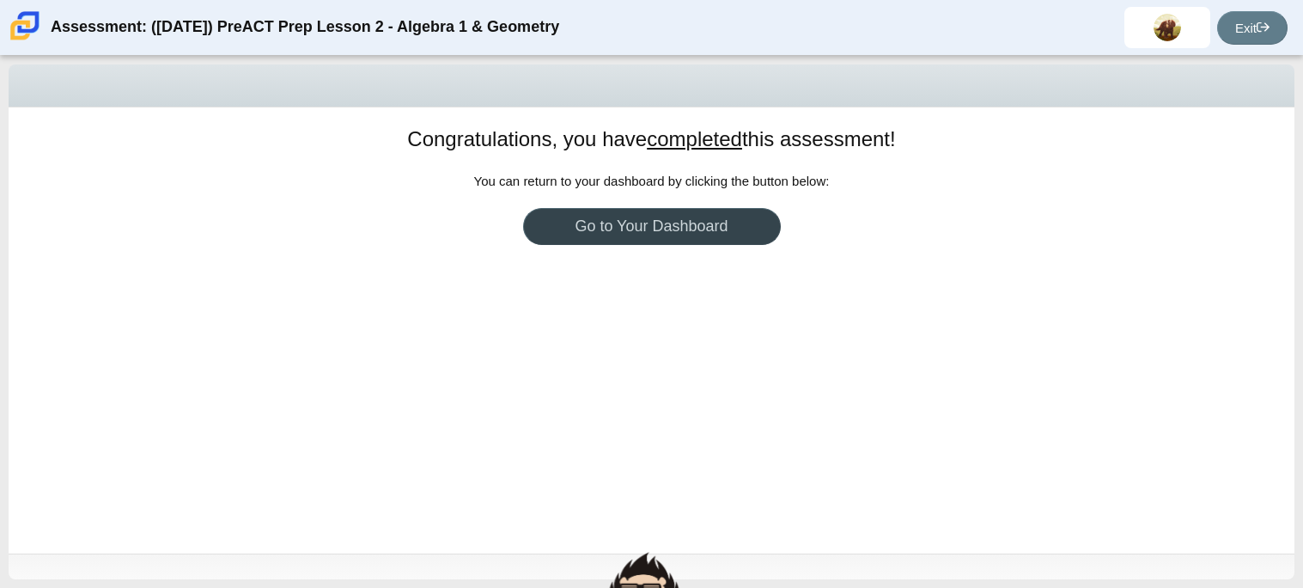
click at [725, 225] on link "Go to Your Dashboard" at bounding box center [652, 226] width 258 height 37
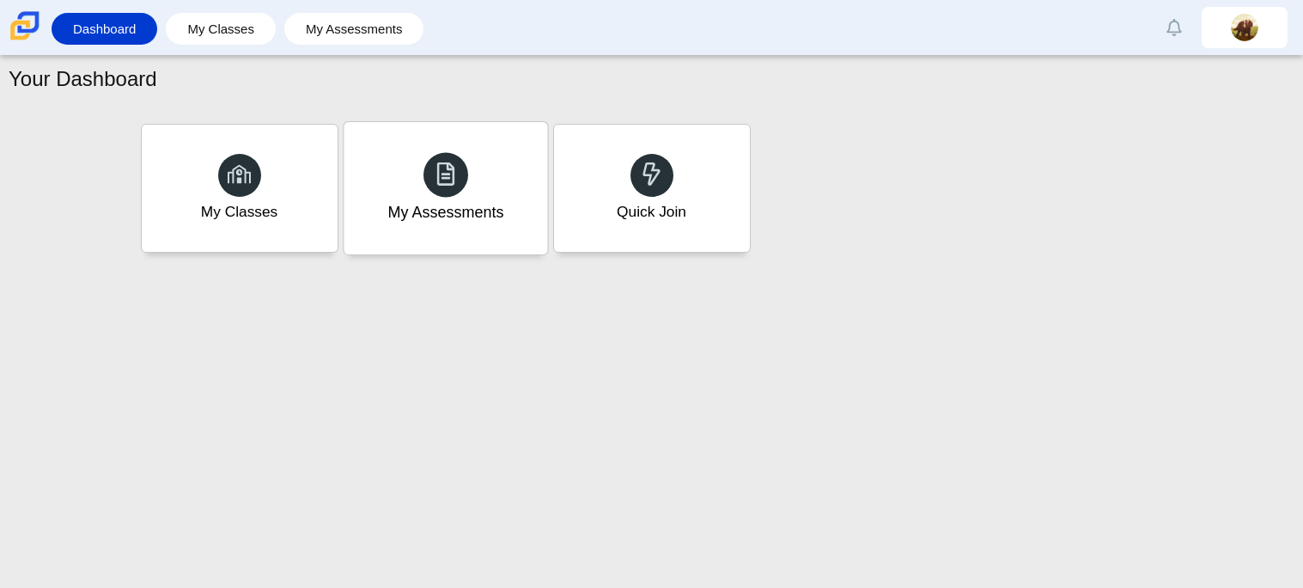
click at [454, 141] on div "My Assessments" at bounding box center [446, 188] width 204 height 132
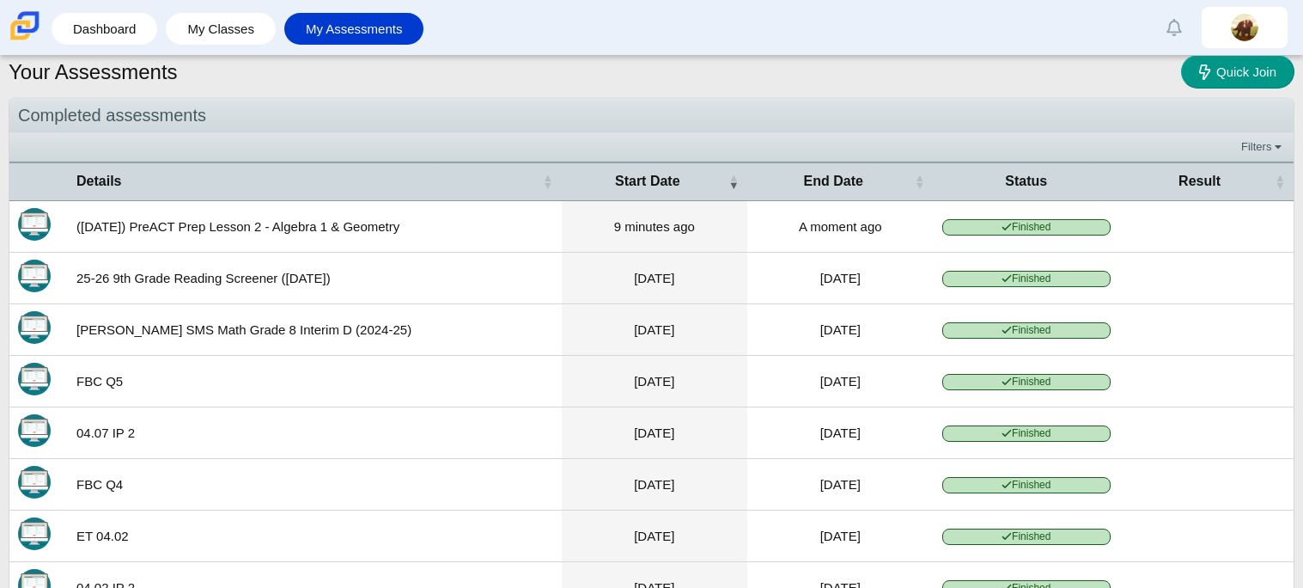
scroll to position [239, 0]
